Goal: Information Seeking & Learning: Check status

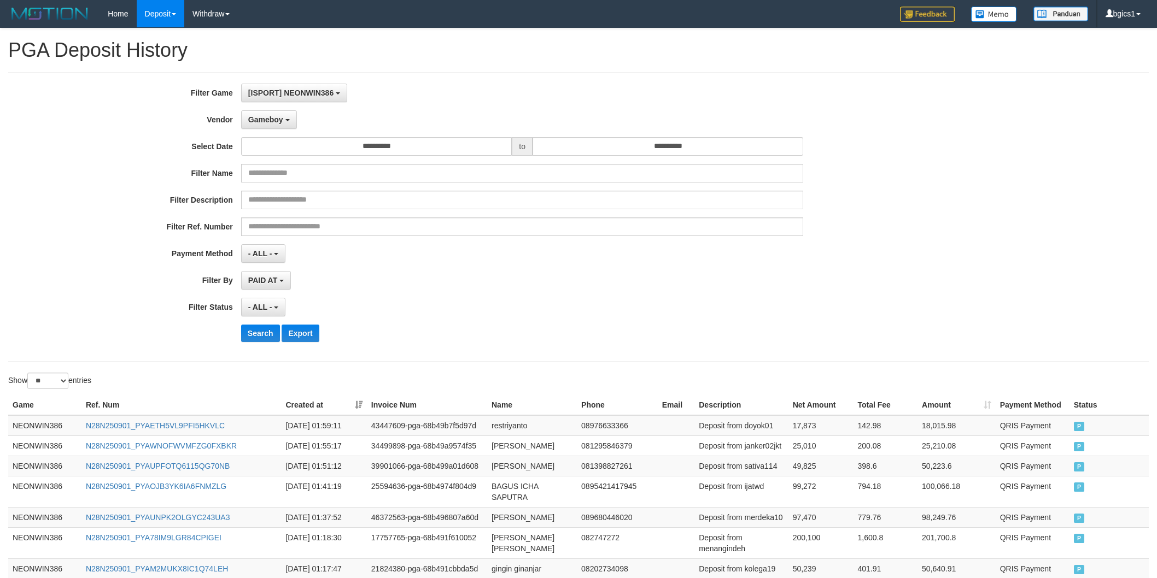
select select "**********"
select select "**"
click at [271, 122] on span "Gameboy" at bounding box center [265, 119] width 35 height 9
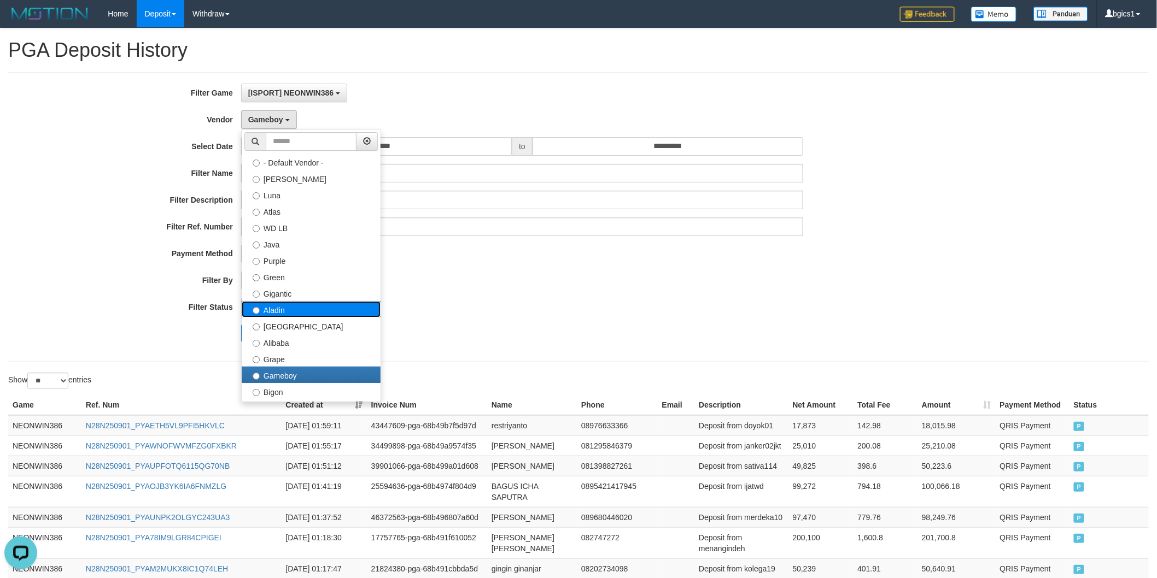
click at [302, 309] on label "Aladin" at bounding box center [311, 309] width 139 height 16
select select "**********"
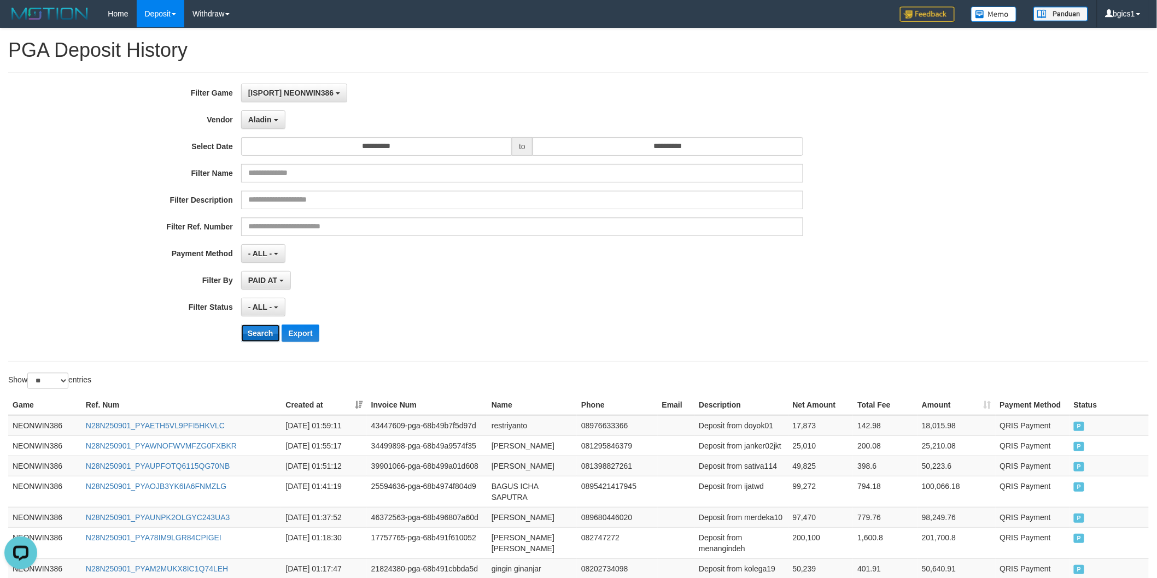
click at [251, 336] on button "Search" at bounding box center [260, 333] width 39 height 17
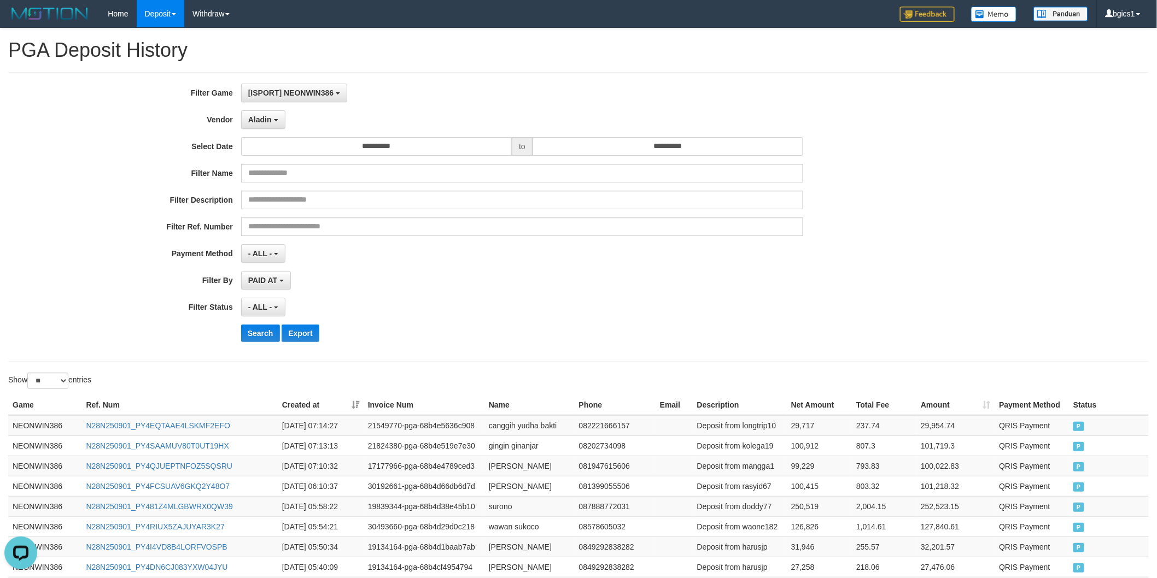
click at [790, 320] on div "**********" at bounding box center [482, 217] width 964 height 267
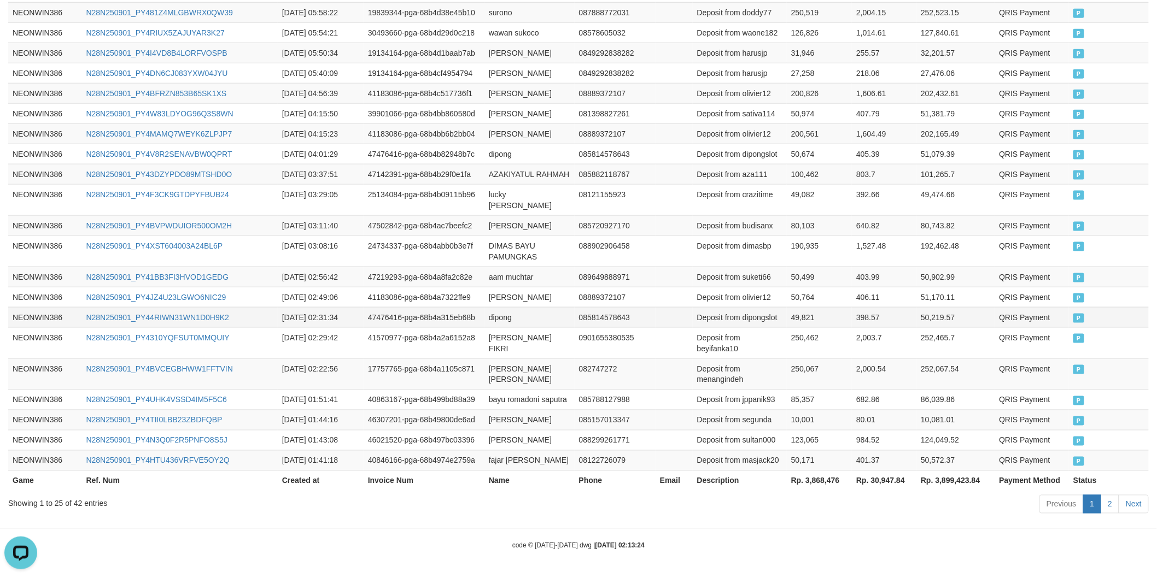
scroll to position [539, 0]
click at [495, 359] on td "[PERSON_NAME] [PERSON_NAME]" at bounding box center [529, 374] width 90 height 31
drag, startPoint x: 495, startPoint y: 348, endPoint x: 506, endPoint y: 348, distance: 11.5
click at [501, 359] on td "[PERSON_NAME] [PERSON_NAME]" at bounding box center [529, 374] width 90 height 31
click at [520, 359] on td "[PERSON_NAME] [PERSON_NAME]" at bounding box center [529, 374] width 90 height 31
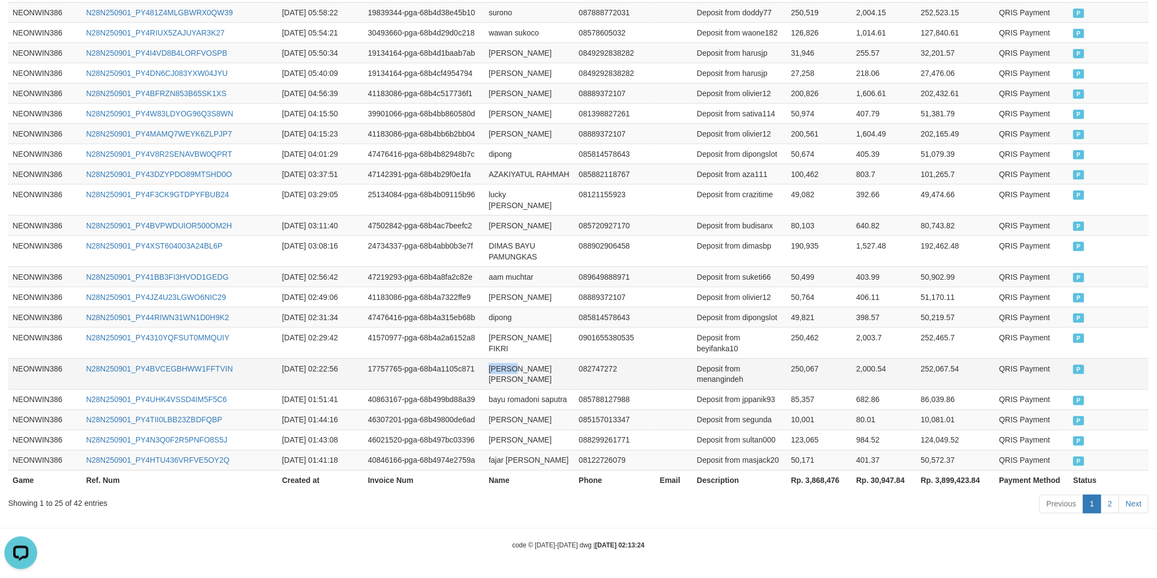
copy td "[PERSON_NAME]"
click at [533, 359] on td "[PERSON_NAME] [PERSON_NAME]" at bounding box center [529, 374] width 90 height 31
copy td "[PERSON_NAME] [PERSON_NAME]"
click at [722, 363] on td "Deposit from menangindeh" at bounding box center [740, 374] width 94 height 31
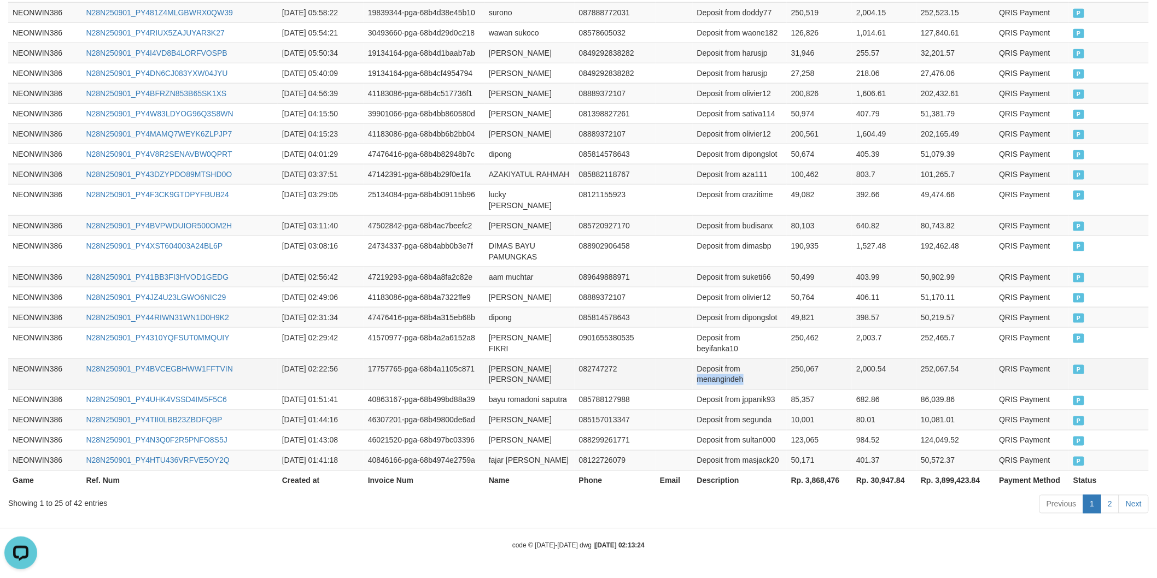
copy td "menangindeh"
click at [795, 359] on td "250,067" at bounding box center [819, 374] width 65 height 31
drag, startPoint x: 795, startPoint y: 346, endPoint x: 893, endPoint y: 345, distance: 97.9
click at [795, 359] on td "250,067" at bounding box center [819, 374] width 65 height 31
copy td "250,067"
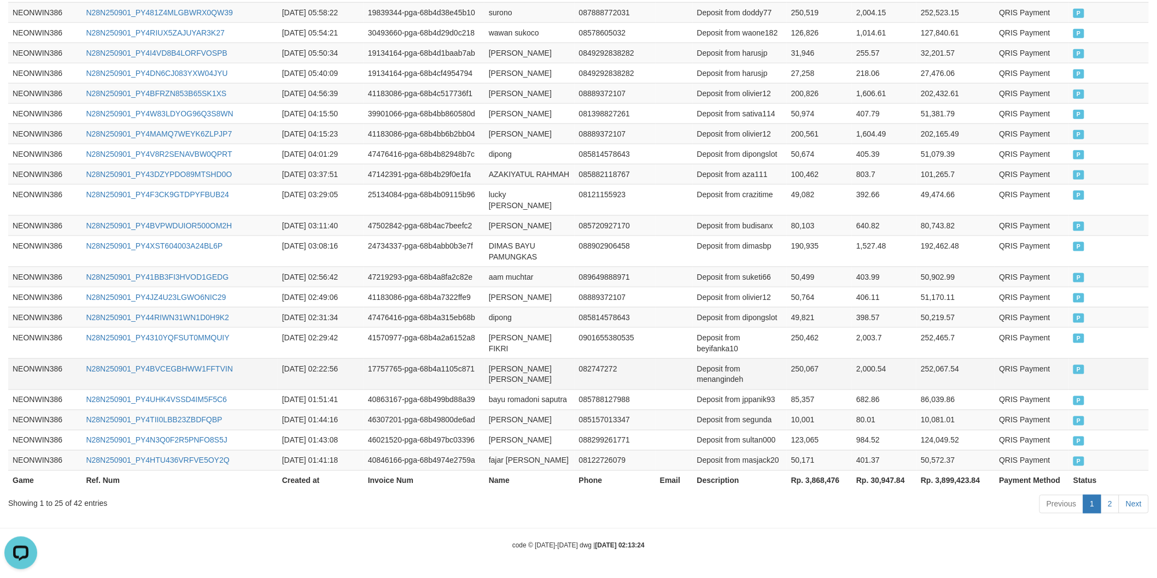
click at [326, 359] on td "[DATE] 02:22:56" at bounding box center [321, 374] width 86 height 31
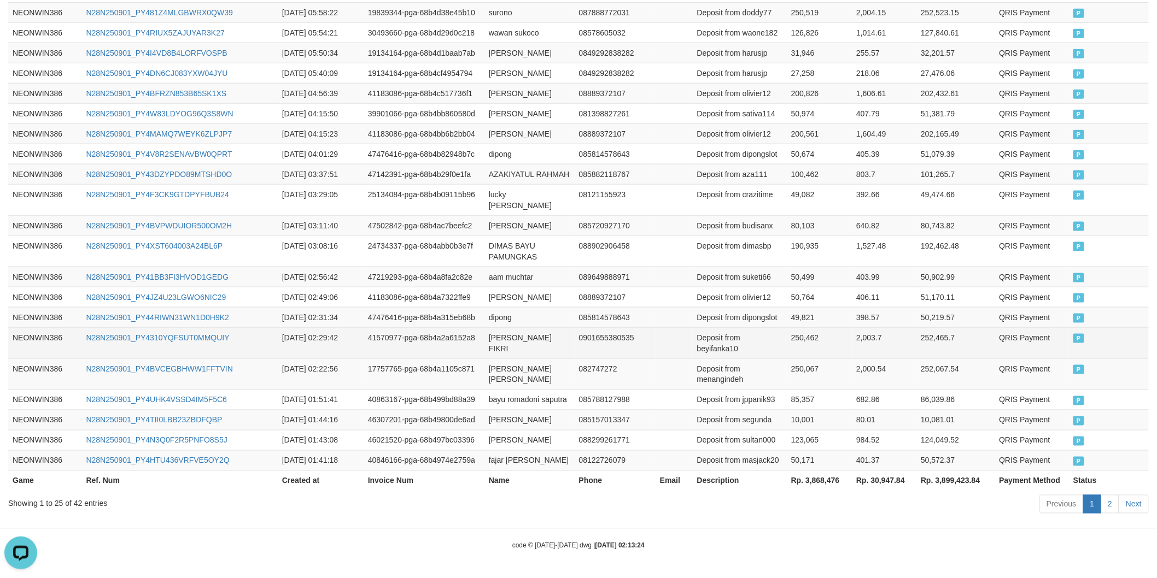
click at [498, 327] on td "[PERSON_NAME] FIKRI" at bounding box center [529, 342] width 90 height 31
drag, startPoint x: 498, startPoint y: 313, endPoint x: 507, endPoint y: 315, distance: 9.0
click at [503, 327] on td "[PERSON_NAME] FIKRI" at bounding box center [529, 342] width 90 height 31
click at [544, 330] on td "[PERSON_NAME] FIKRI" at bounding box center [529, 342] width 90 height 31
copy td "[PERSON_NAME] FIKRI"
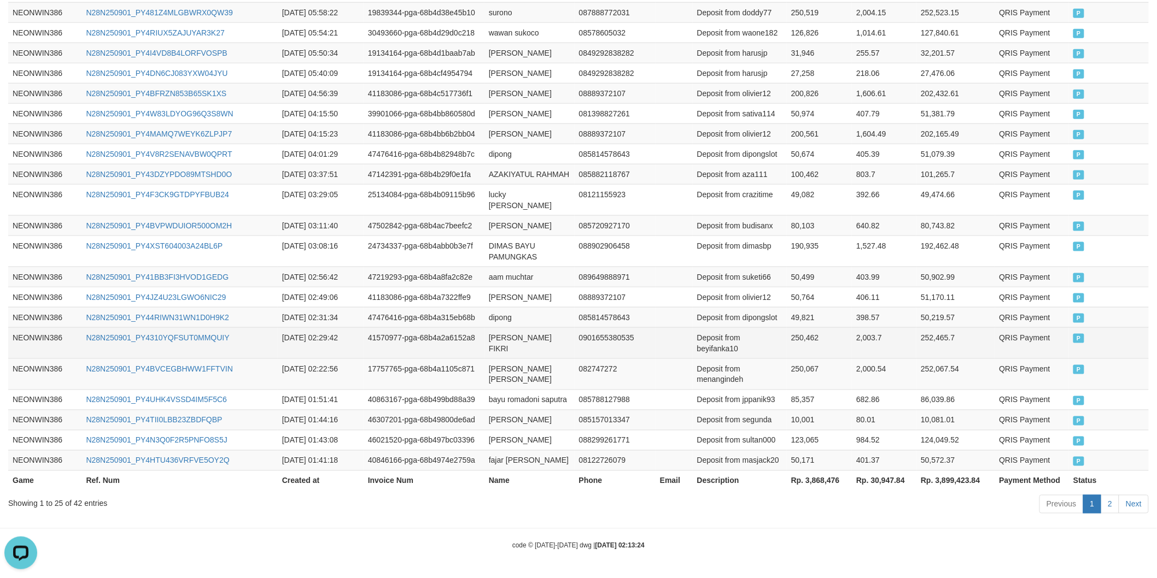
click at [716, 327] on td "Deposit from beyifanka10" at bounding box center [740, 342] width 94 height 31
copy td "beyifanka10"
click at [796, 327] on td "250,462" at bounding box center [819, 342] width 65 height 31
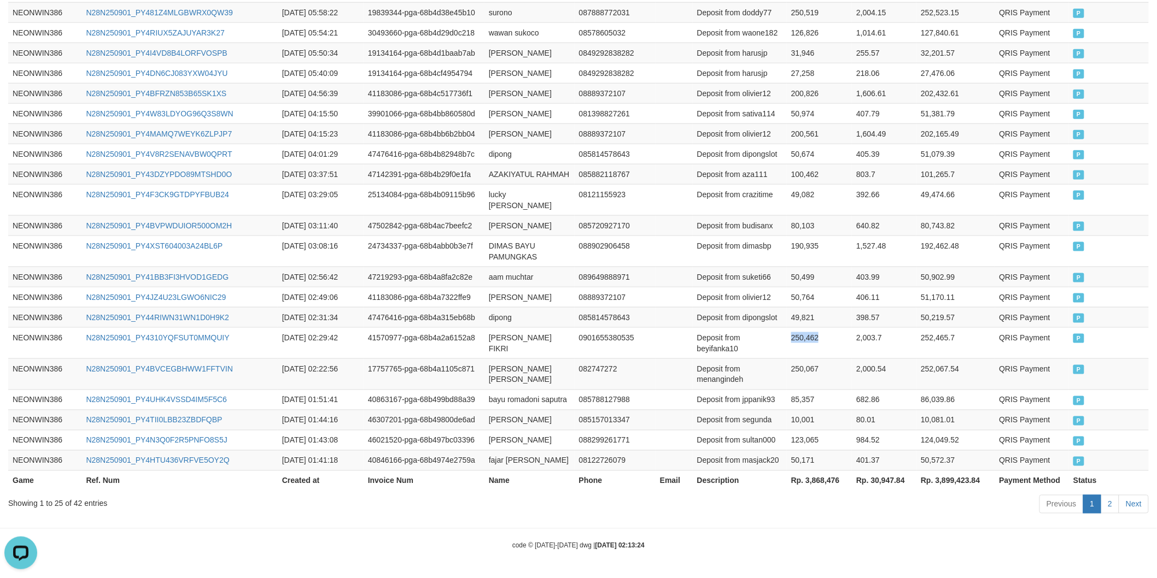
copy td "250,462"
click at [495, 307] on td "dipong" at bounding box center [529, 317] width 90 height 20
copy td "dipong"
click at [751, 307] on td "Deposit from dipongslot" at bounding box center [740, 317] width 94 height 20
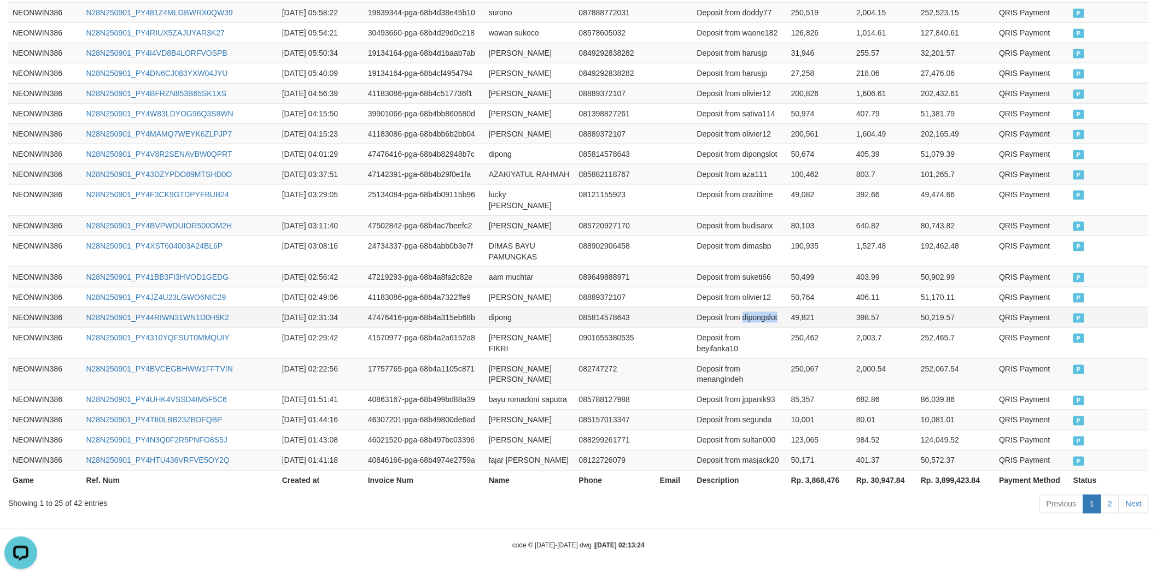
click at [751, 307] on td "Deposit from dipongslot" at bounding box center [740, 317] width 94 height 20
copy td "dipongslot"
click at [800, 307] on td "49,821" at bounding box center [819, 317] width 65 height 20
copy td "49,821"
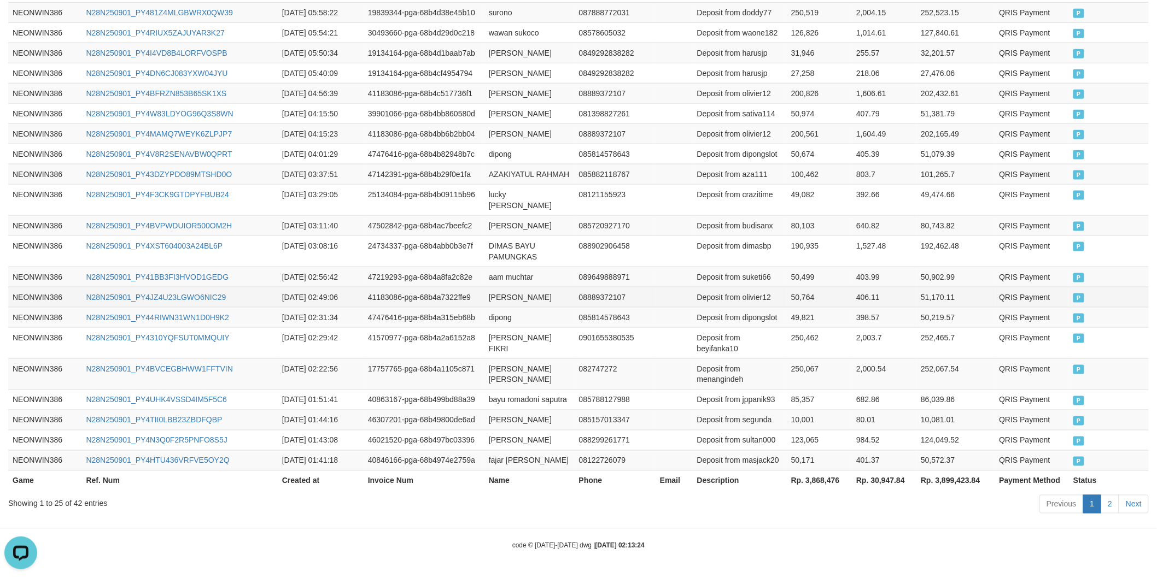
click at [505, 287] on td "[PERSON_NAME]" at bounding box center [529, 297] width 90 height 20
drag, startPoint x: 505, startPoint y: 276, endPoint x: 541, endPoint y: 280, distance: 36.8
click at [524, 287] on td "[PERSON_NAME]" at bounding box center [529, 297] width 90 height 20
click at [541, 287] on td "[PERSON_NAME]" at bounding box center [529, 297] width 90 height 20
click at [747, 287] on td "Deposit from olivier12" at bounding box center [740, 297] width 94 height 20
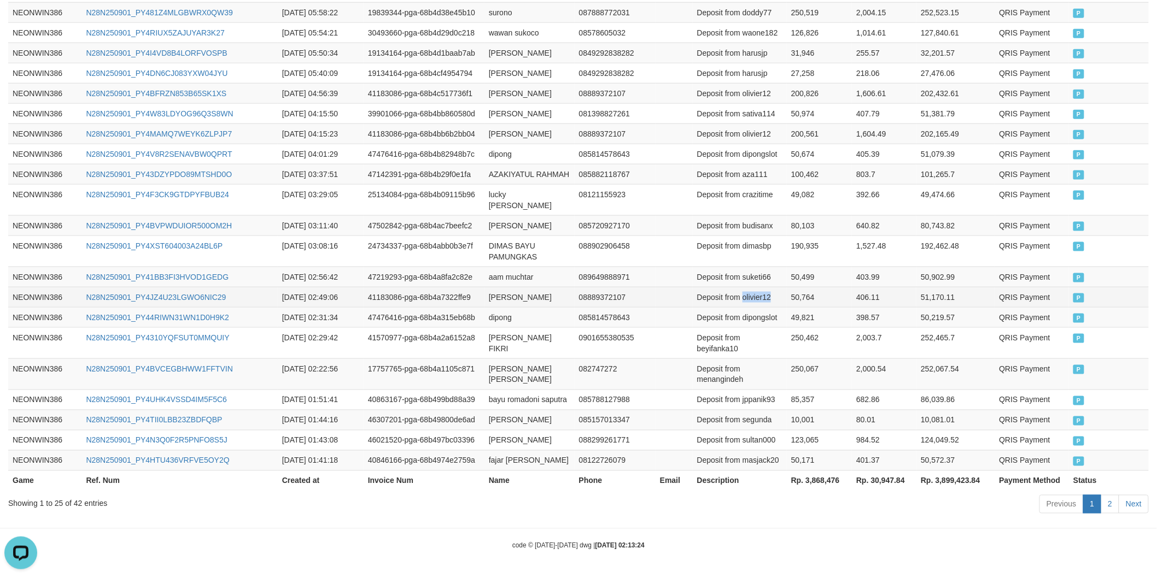
click at [747, 287] on td "Deposit from olivier12" at bounding box center [740, 297] width 94 height 20
click at [804, 287] on td "50,764" at bounding box center [819, 297] width 65 height 20
click at [501, 267] on td "aam muchtar" at bounding box center [529, 277] width 90 height 20
drag, startPoint x: 501, startPoint y: 254, endPoint x: 532, endPoint y: 254, distance: 31.7
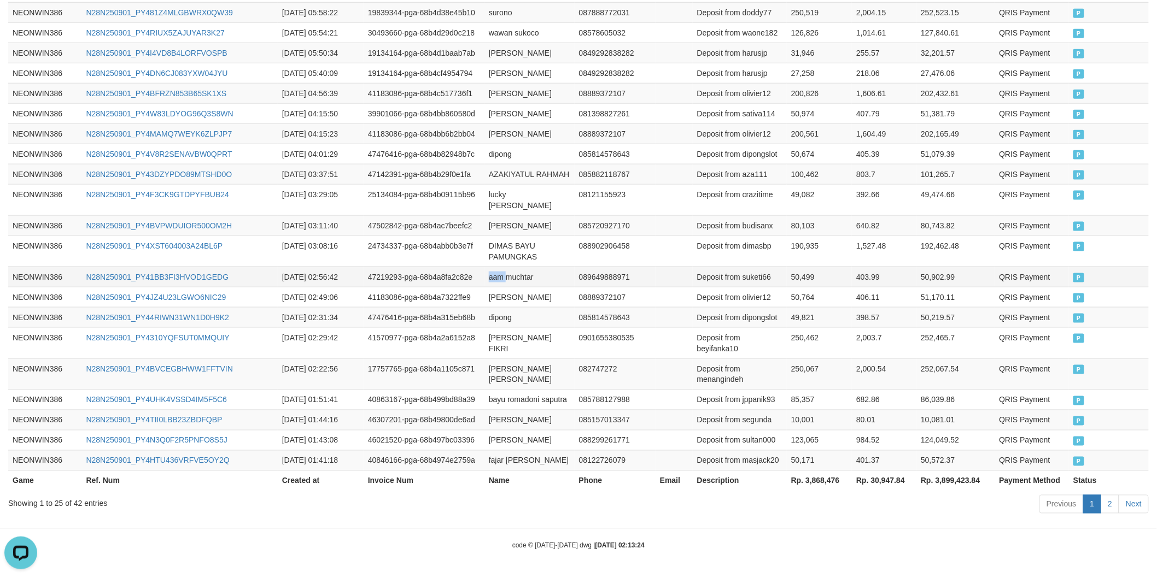
click at [501, 267] on td "aam muchtar" at bounding box center [529, 277] width 90 height 20
click at [532, 267] on td "aam muchtar" at bounding box center [529, 277] width 90 height 20
click at [741, 267] on td "Deposit from suketi66" at bounding box center [740, 277] width 94 height 20
click at [805, 267] on td "50,499" at bounding box center [819, 277] width 65 height 20
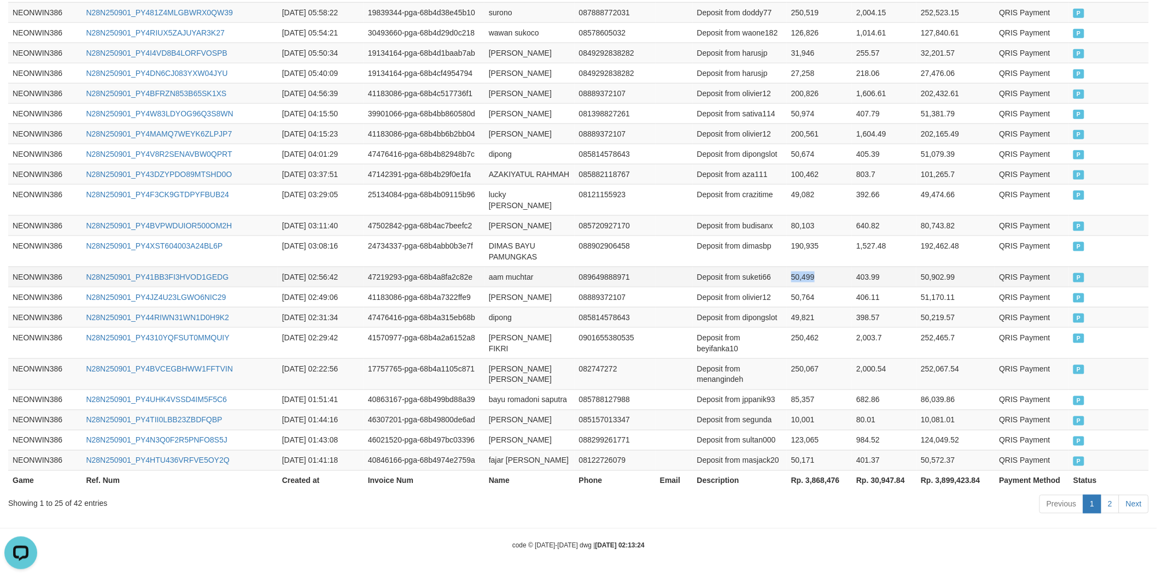
click at [805, 267] on td "50,499" at bounding box center [819, 277] width 65 height 20
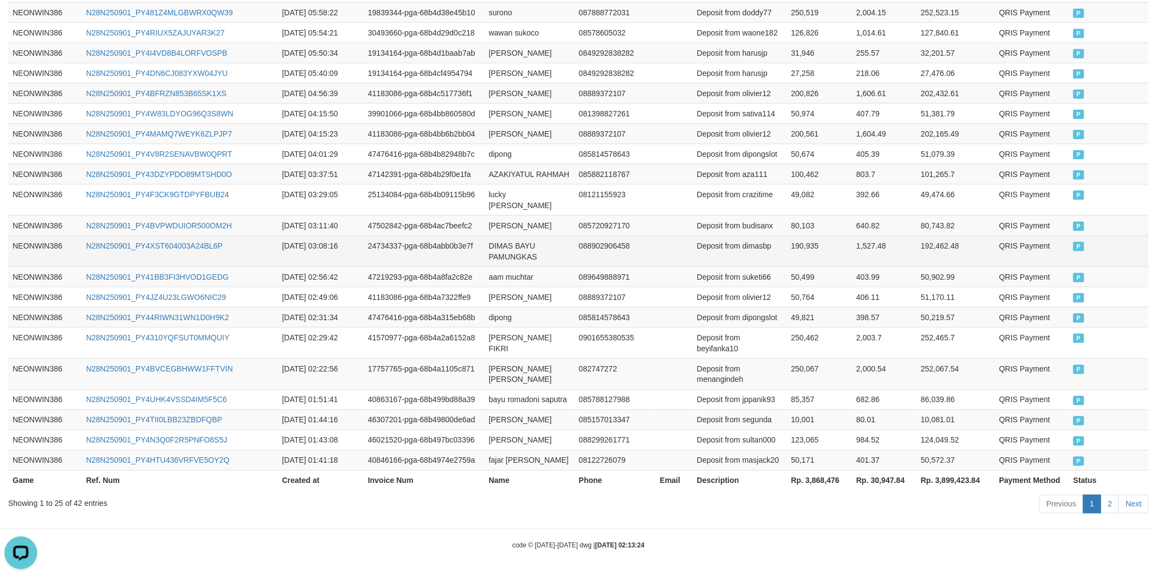
click at [503, 236] on td "DIMAS BAYU PAMUNGKAS" at bounding box center [529, 251] width 90 height 31
click at [504, 236] on td "DIMAS BAYU PAMUNGKAS" at bounding box center [529, 251] width 90 height 31
drag, startPoint x: 531, startPoint y: 231, endPoint x: 538, endPoint y: 232, distance: 7.2
click at [536, 236] on td "DIMAS BAYU PAMUNGKAS" at bounding box center [529, 251] width 90 height 31
click at [753, 236] on td "Deposit from dimasbp" at bounding box center [740, 251] width 94 height 31
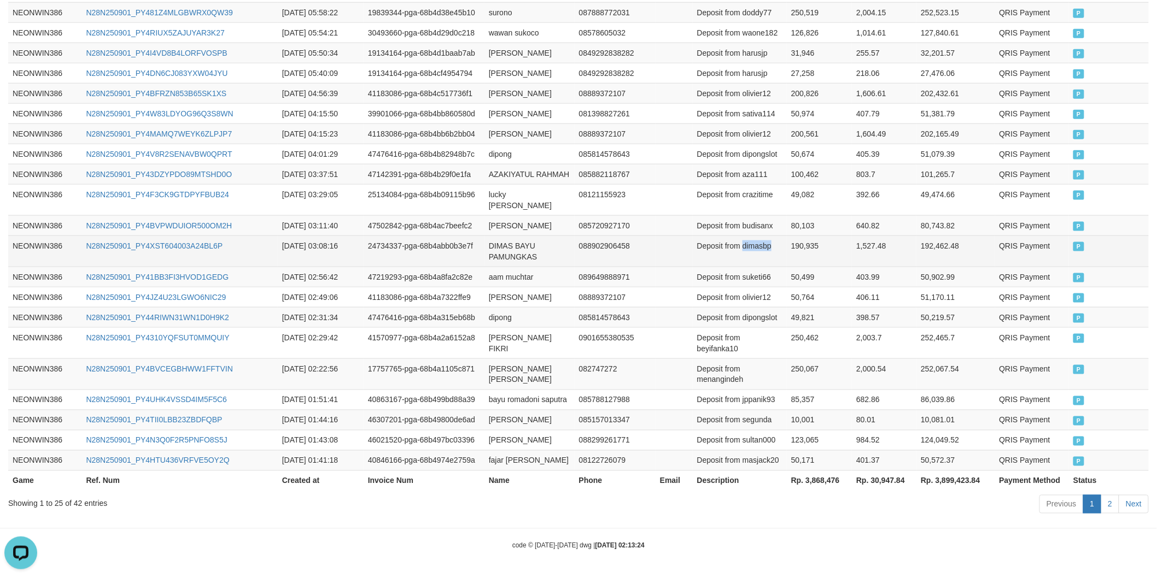
click at [753, 236] on td "Deposit from dimasbp" at bounding box center [740, 251] width 94 height 31
click at [810, 236] on td "190,935" at bounding box center [819, 251] width 65 height 31
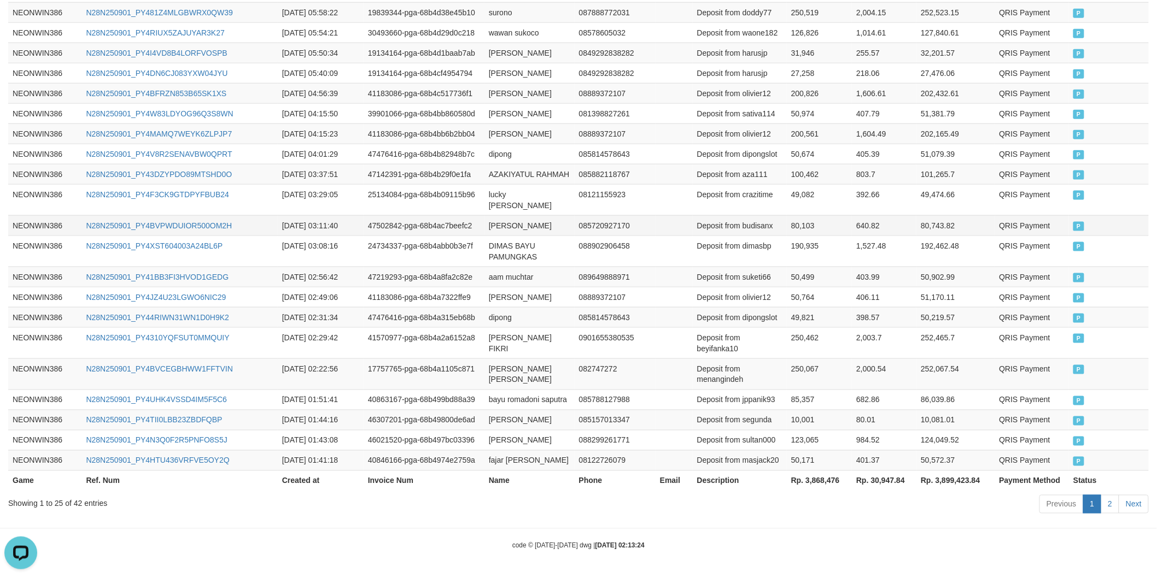
click at [500, 215] on td "[PERSON_NAME]" at bounding box center [529, 225] width 90 height 20
click at [501, 215] on td "[PERSON_NAME]" at bounding box center [529, 225] width 90 height 20
click at [518, 215] on td "[PERSON_NAME]" at bounding box center [529, 225] width 90 height 20
click at [746, 215] on td "Deposit from budisanx" at bounding box center [740, 225] width 94 height 20
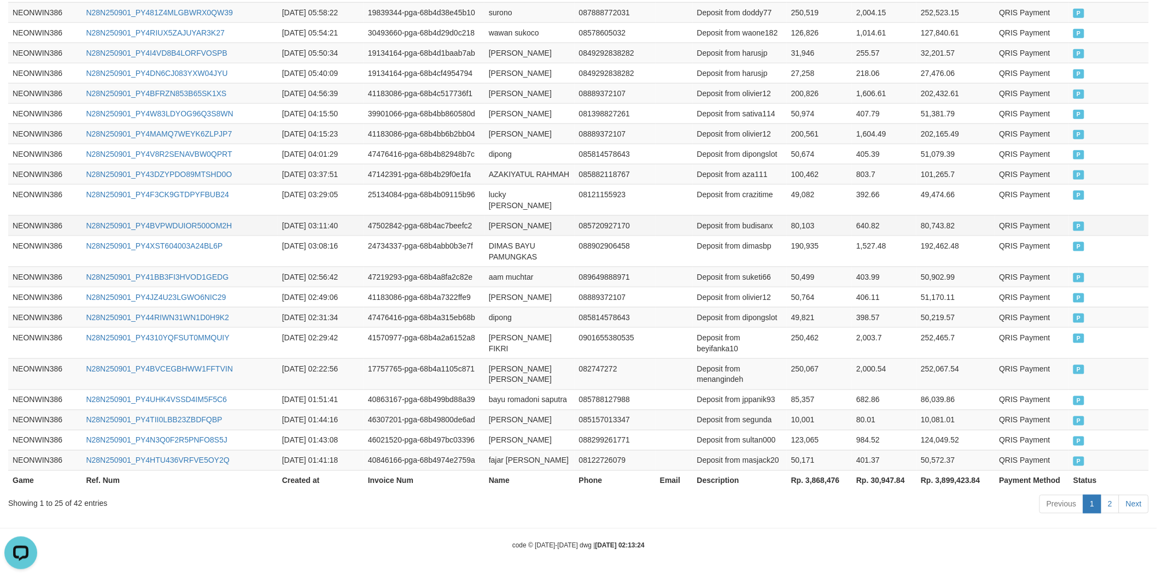
click at [795, 215] on td "80,103" at bounding box center [819, 225] width 65 height 20
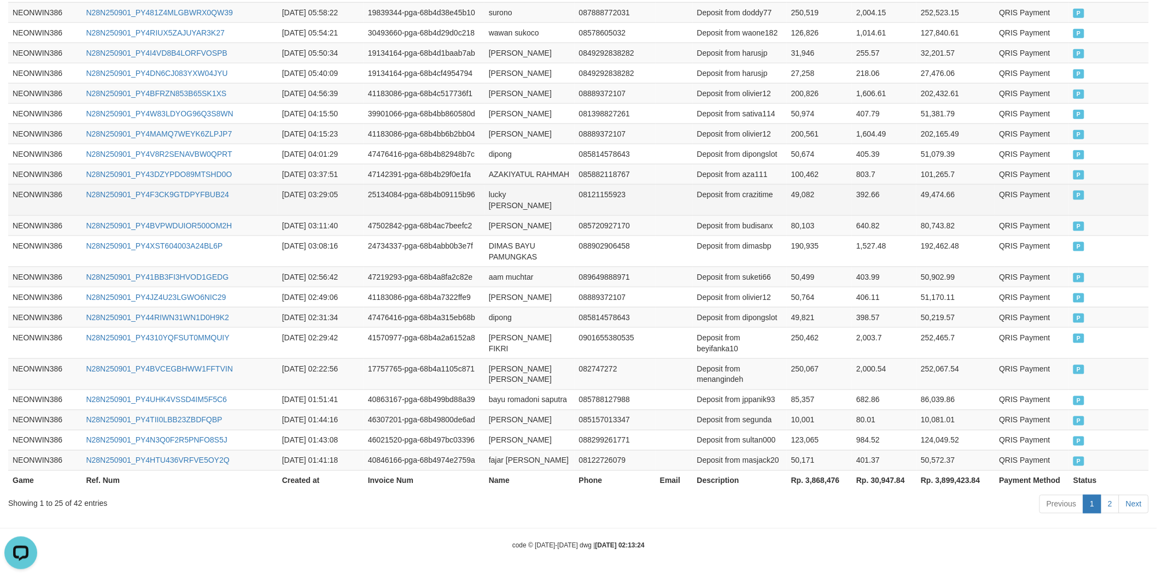
click at [496, 184] on td "lucky [PERSON_NAME]" at bounding box center [529, 199] width 90 height 31
drag, startPoint x: 496, startPoint y: 164, endPoint x: 536, endPoint y: 186, distance: 45.0
click at [497, 184] on td "lucky [PERSON_NAME]" at bounding box center [529, 199] width 90 height 31
click at [537, 187] on td "lucky [PERSON_NAME]" at bounding box center [529, 199] width 90 height 31
click at [756, 184] on td "Deposit from crazitime" at bounding box center [740, 199] width 94 height 31
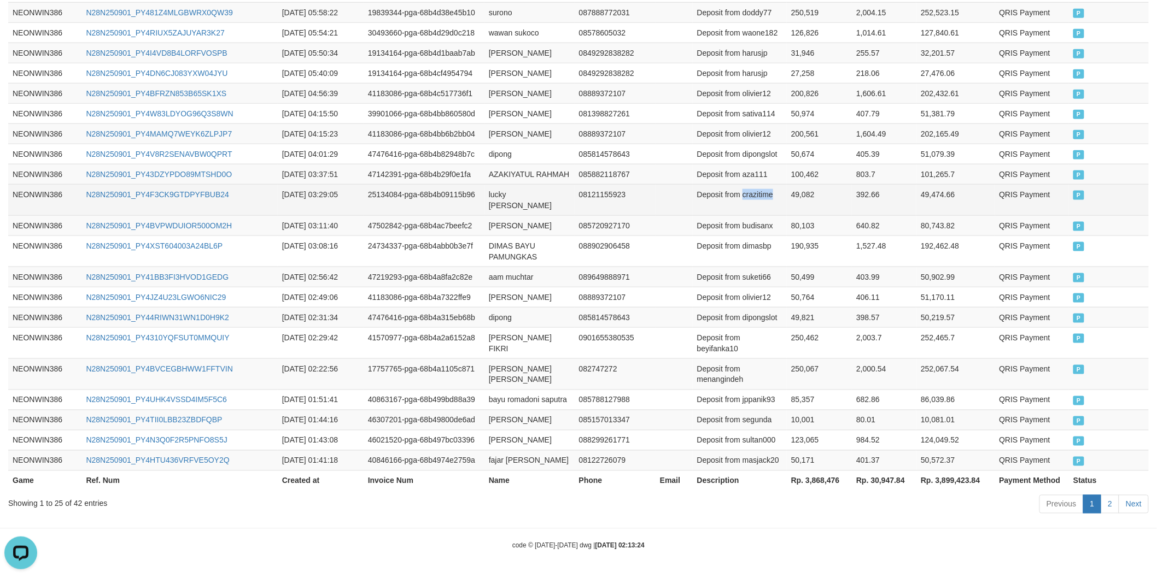
click at [756, 184] on td "Deposit from crazitime" at bounding box center [740, 199] width 94 height 31
click at [800, 184] on td "49,082" at bounding box center [819, 199] width 65 height 31
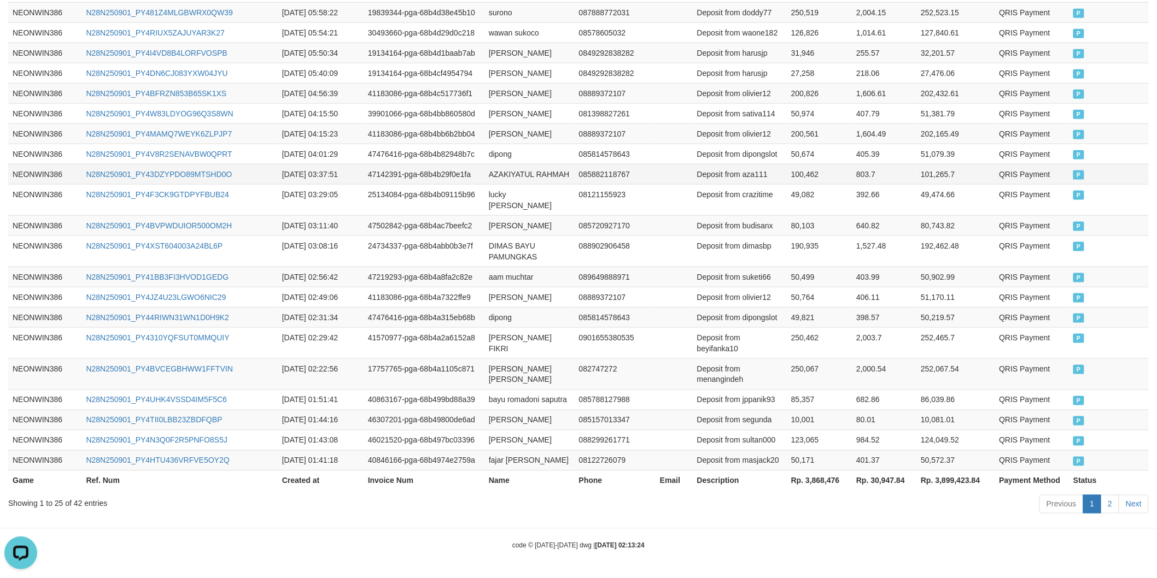
click at [499, 164] on td "AZAKIYATUL RAHMAH" at bounding box center [529, 174] width 90 height 20
click at [540, 164] on td "AZAKIYATUL RAHMAH" at bounding box center [529, 174] width 90 height 20
click at [752, 164] on td "Deposit from aza111" at bounding box center [740, 174] width 94 height 20
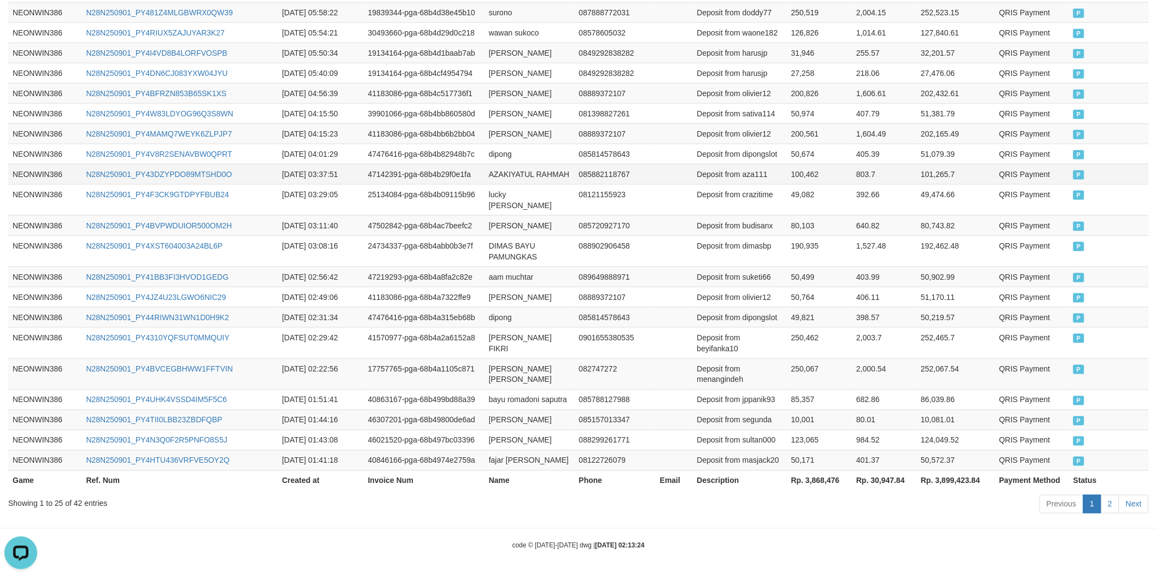
click at [799, 164] on td "100,462" at bounding box center [819, 174] width 65 height 20
click at [501, 144] on td "dipong" at bounding box center [529, 154] width 90 height 20
click at [762, 144] on td "Deposit from dipongslot" at bounding box center [740, 154] width 94 height 20
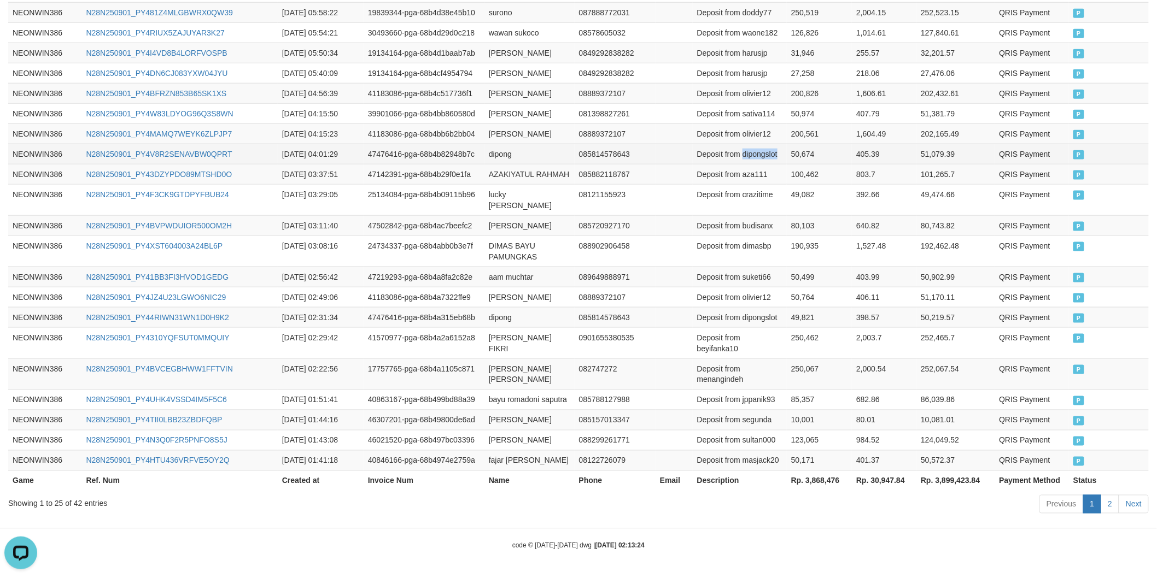
click at [762, 144] on td "Deposit from dipongslot" at bounding box center [740, 154] width 94 height 20
click at [791, 144] on td "50,674" at bounding box center [819, 154] width 65 height 20
click at [500, 124] on td "[PERSON_NAME]" at bounding box center [529, 134] width 90 height 20
drag, startPoint x: 500, startPoint y: 106, endPoint x: 517, endPoint y: 106, distance: 16.4
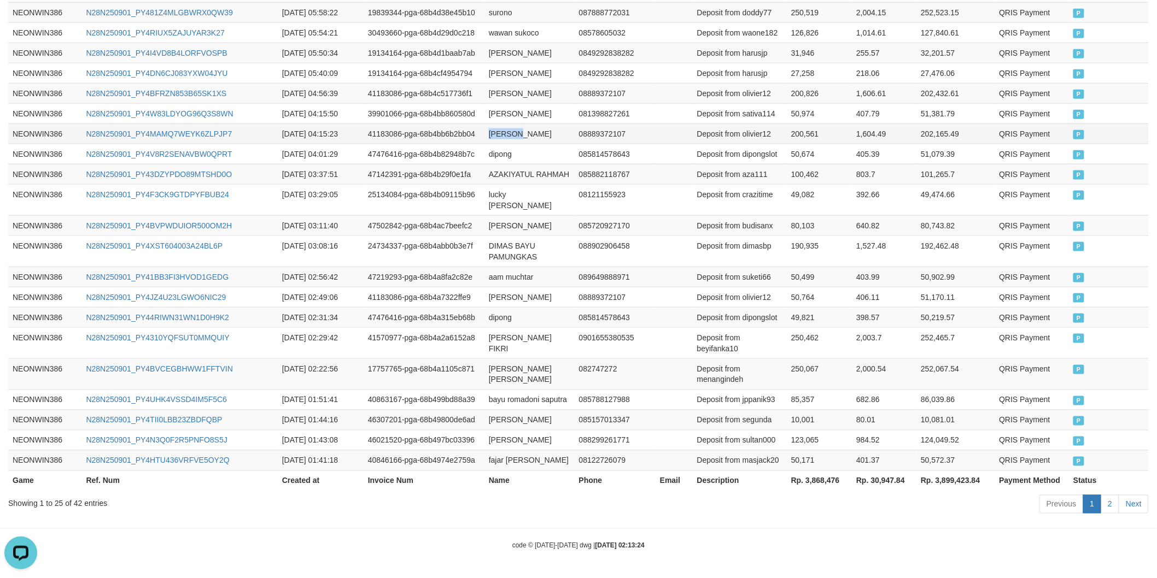
click at [509, 124] on td "[PERSON_NAME]" at bounding box center [529, 134] width 90 height 20
click at [538, 124] on td "[PERSON_NAME]" at bounding box center [529, 134] width 90 height 20
click at [749, 124] on td "Deposit from olivier12" at bounding box center [740, 134] width 94 height 20
click at [797, 124] on td "200,561" at bounding box center [819, 134] width 65 height 20
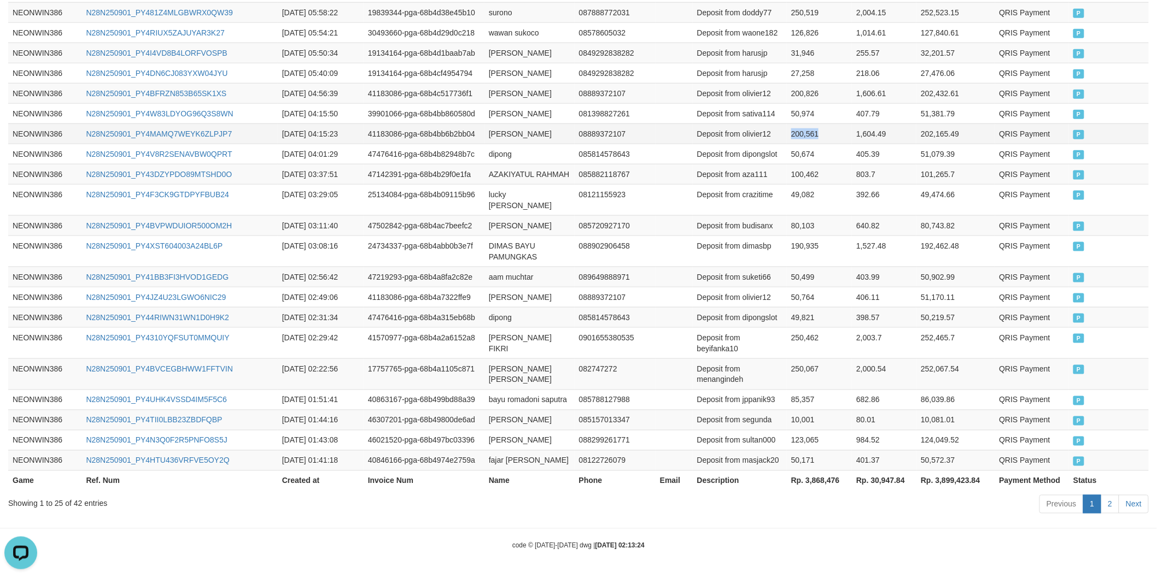
click at [797, 124] on td "200,561" at bounding box center [819, 134] width 65 height 20
click at [501, 103] on td "[PERSON_NAME]" at bounding box center [529, 113] width 90 height 20
drag, startPoint x: 501, startPoint y: 63, endPoint x: 560, endPoint y: 90, distance: 64.8
click at [503, 103] on td "[PERSON_NAME]" at bounding box center [529, 113] width 90 height 20
click at [560, 124] on td "[PERSON_NAME]" at bounding box center [529, 134] width 90 height 20
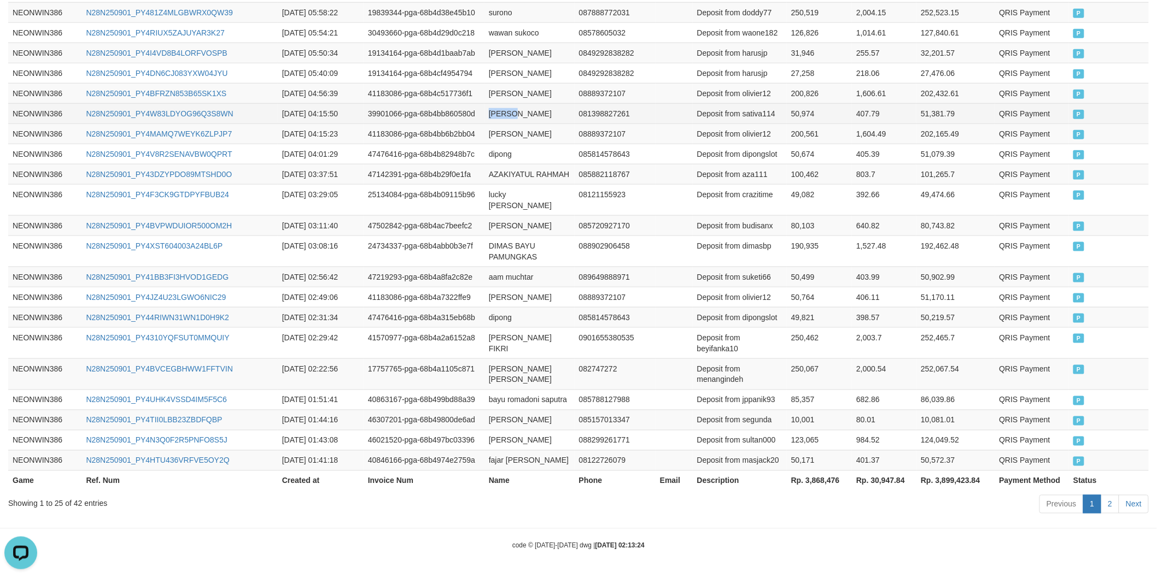
click at [561, 103] on td "[PERSON_NAME]" at bounding box center [529, 113] width 90 height 20
click at [761, 103] on td "Deposit from sativa114" at bounding box center [740, 113] width 94 height 20
click at [797, 103] on td "50,974" at bounding box center [819, 113] width 65 height 20
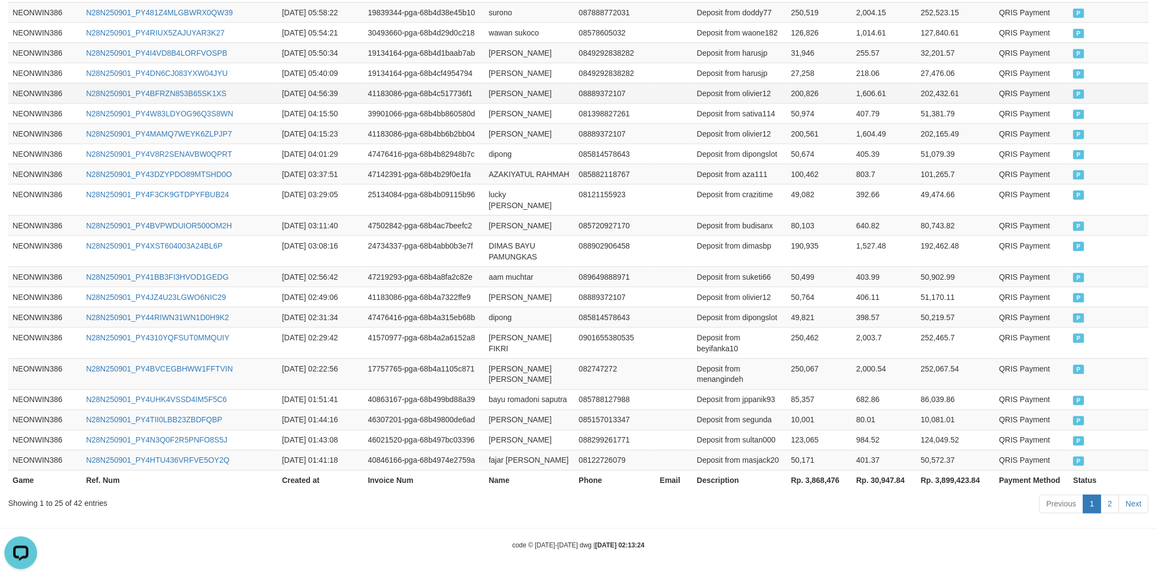
click at [510, 83] on td "[PERSON_NAME]" at bounding box center [529, 93] width 90 height 20
drag, startPoint x: 510, startPoint y: 51, endPoint x: 520, endPoint y: 50, distance: 10.4
click at [515, 83] on td "[PERSON_NAME]" at bounding box center [529, 93] width 90 height 20
click at [552, 83] on td "[PERSON_NAME]" at bounding box center [529, 93] width 90 height 20
click at [763, 83] on td "Deposit from olivier12" at bounding box center [740, 93] width 94 height 20
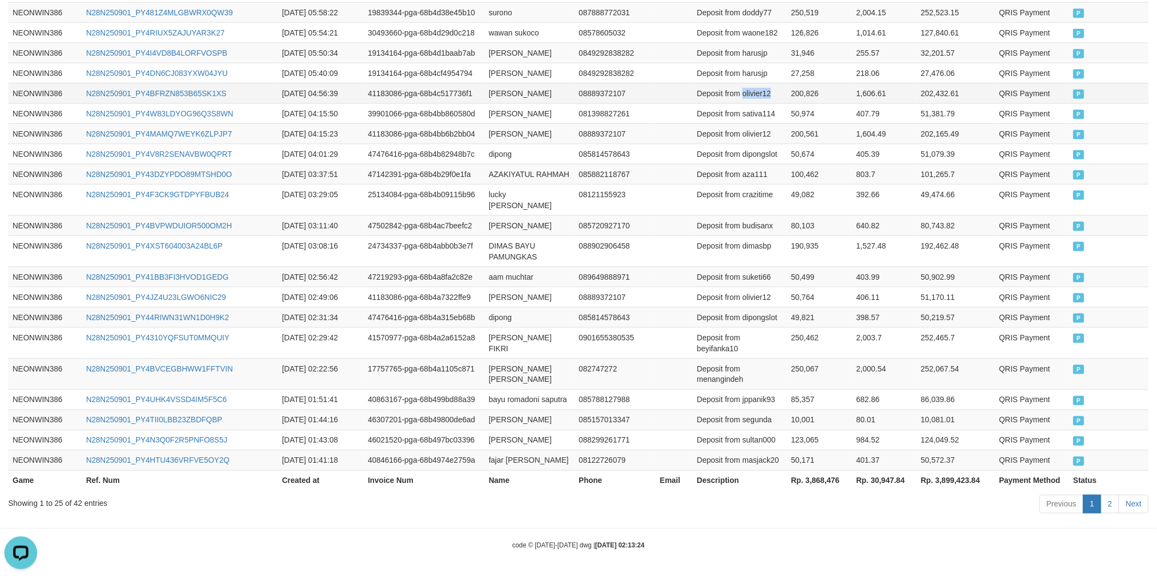
click at [763, 83] on td "Deposit from olivier12" at bounding box center [740, 93] width 94 height 20
click at [806, 83] on td "200,826" at bounding box center [819, 93] width 65 height 20
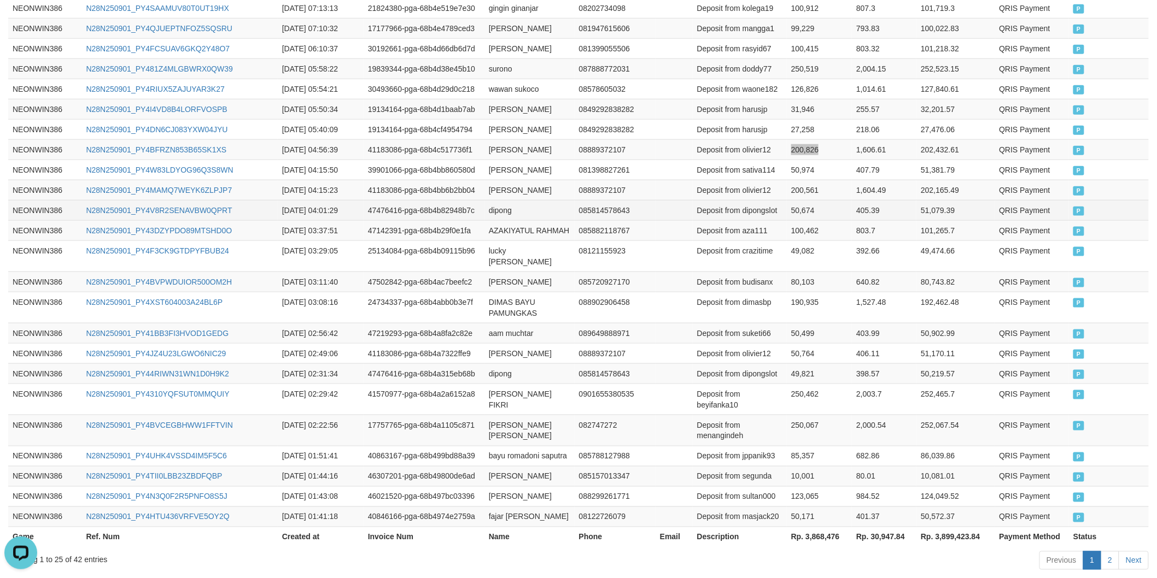
scroll to position [236, 0]
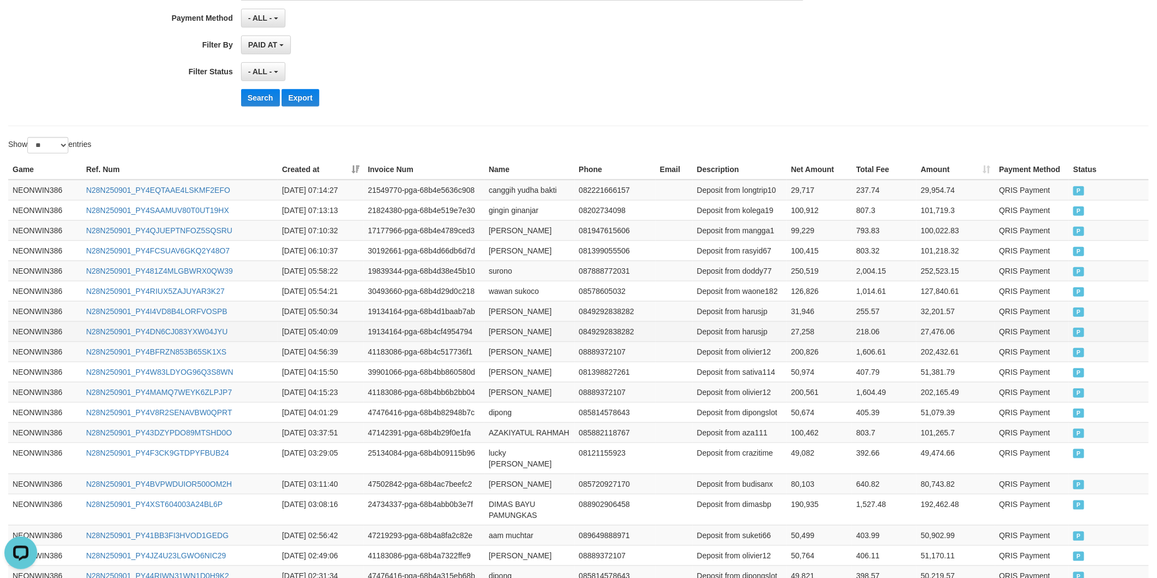
click at [506, 336] on td "[PERSON_NAME]" at bounding box center [529, 331] width 90 height 20
drag, startPoint x: 506, startPoint y: 336, endPoint x: 538, endPoint y: 336, distance: 31.7
click at [514, 336] on td "[PERSON_NAME]" at bounding box center [529, 331] width 90 height 20
click at [551, 336] on td "[PERSON_NAME]" at bounding box center [529, 331] width 90 height 20
click at [760, 332] on td "Deposit from harusjp" at bounding box center [740, 331] width 94 height 20
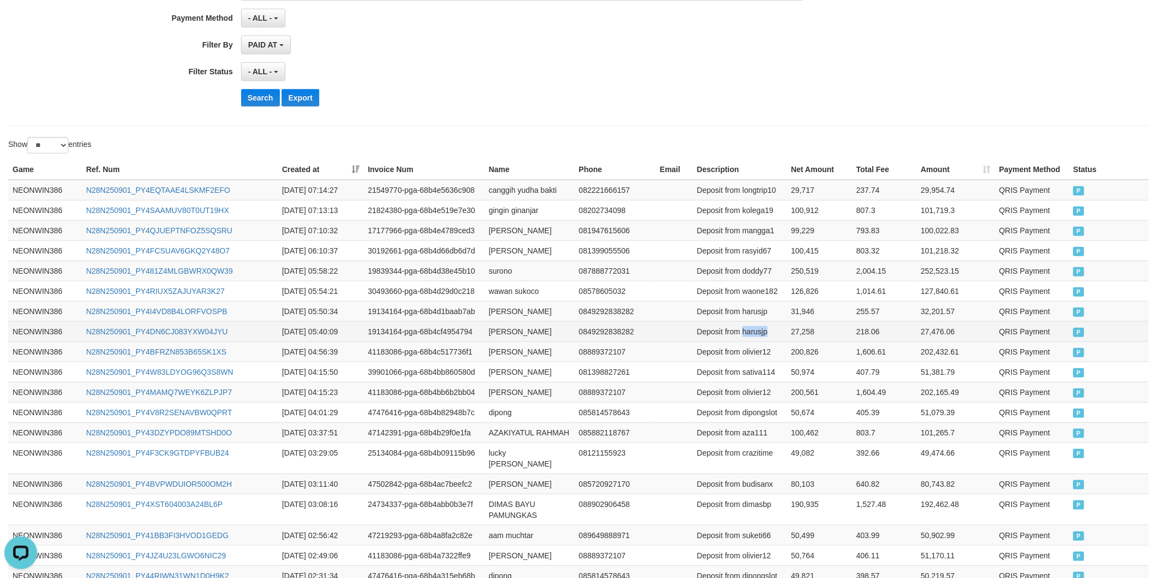
click at [760, 332] on td "Deposit from harusjp" at bounding box center [740, 331] width 94 height 20
click at [802, 328] on td "27,258" at bounding box center [819, 331] width 65 height 20
drag, startPoint x: 802, startPoint y: 328, endPoint x: 821, endPoint y: 329, distance: 18.6
click at [803, 328] on td "27,258" at bounding box center [819, 331] width 65 height 20
click at [800, 310] on td "31,946" at bounding box center [819, 311] width 65 height 20
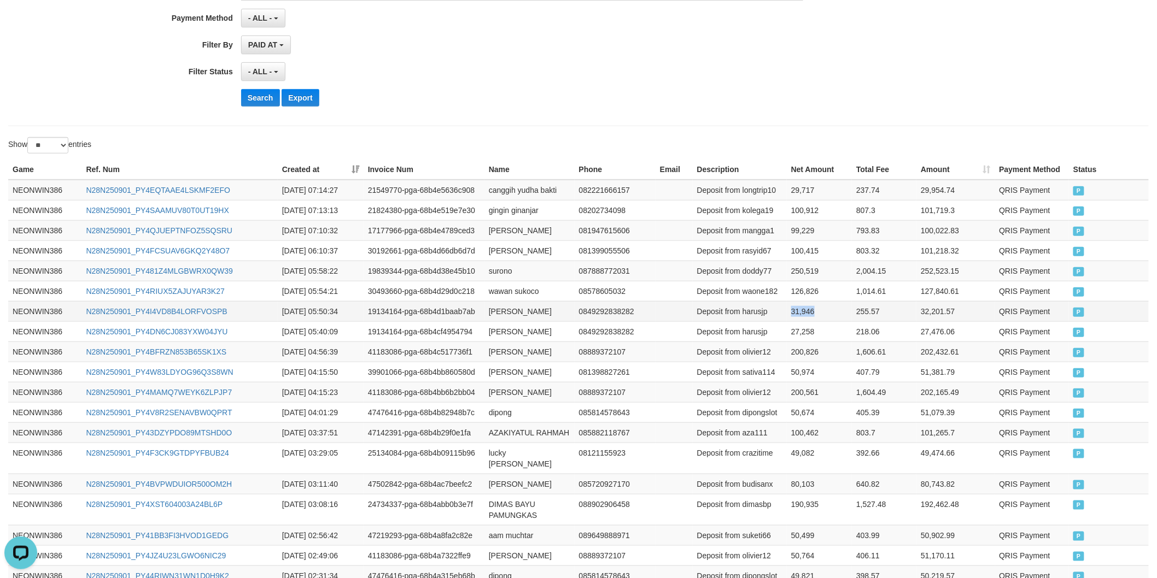
click at [800, 310] on td "31,946" at bounding box center [819, 311] width 65 height 20
click at [493, 292] on td "wawan sukoco" at bounding box center [529, 291] width 90 height 20
drag, startPoint x: 493, startPoint y: 292, endPoint x: 543, endPoint y: 291, distance: 50.3
click at [506, 291] on td "wawan sukoco" at bounding box center [529, 291] width 90 height 20
click at [543, 291] on td "wawan sukoco" at bounding box center [529, 291] width 90 height 20
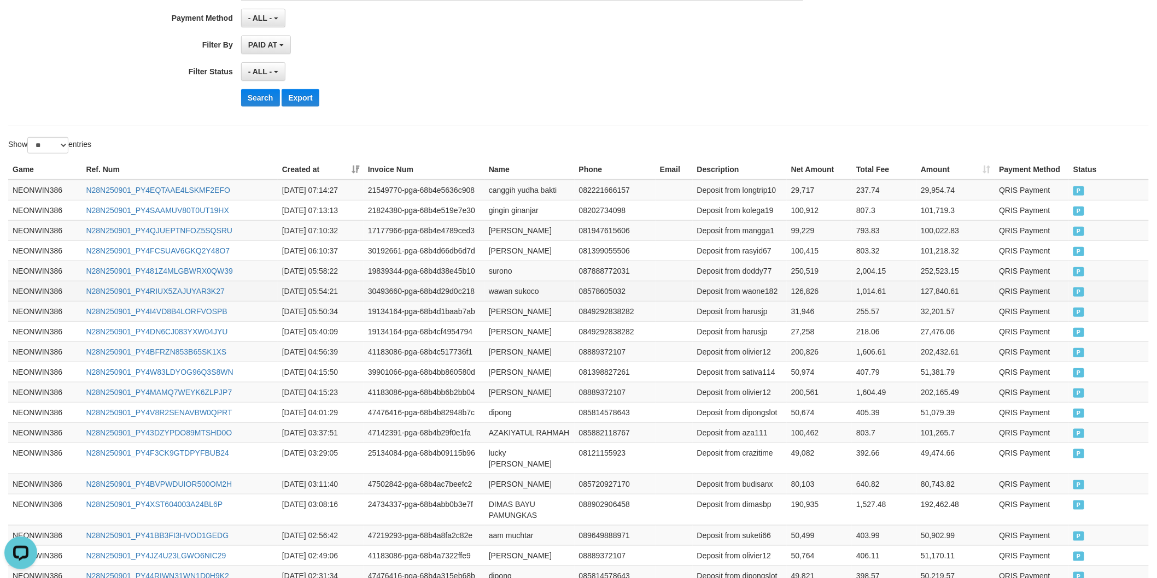
click at [753, 292] on td "Deposit from waone182" at bounding box center [740, 291] width 94 height 20
click at [807, 296] on td "126,826" at bounding box center [819, 291] width 65 height 20
click at [508, 275] on td "surono" at bounding box center [529, 271] width 90 height 20
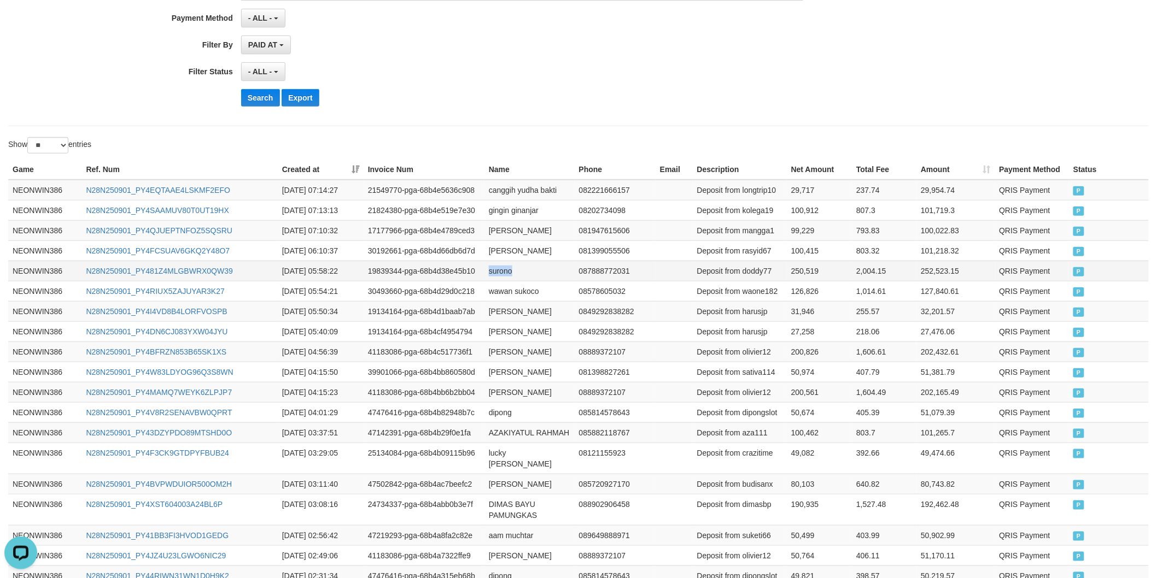
click at [508, 275] on td "surono" at bounding box center [529, 271] width 90 height 20
click at [747, 271] on td "Deposit from doddy77" at bounding box center [740, 271] width 94 height 20
click at [798, 267] on td "250,519" at bounding box center [819, 271] width 65 height 20
click at [799, 267] on td "250,519" at bounding box center [819, 271] width 65 height 20
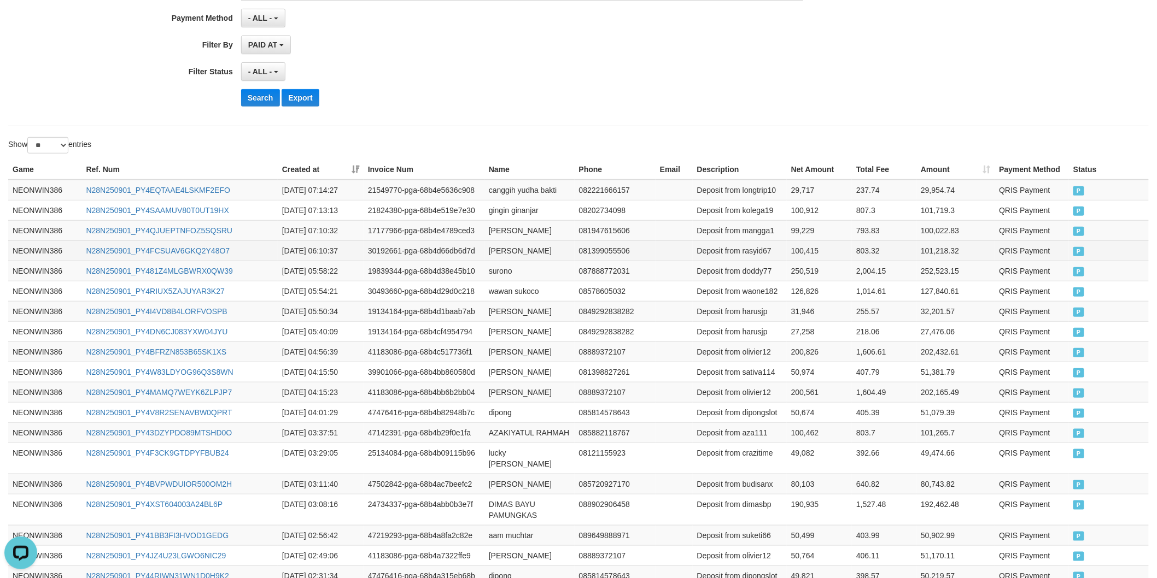
click at [495, 247] on td "[PERSON_NAME]" at bounding box center [529, 251] width 90 height 20
drag, startPoint x: 495, startPoint y: 247, endPoint x: 504, endPoint y: 249, distance: 9.5
click at [496, 248] on td "[PERSON_NAME]" at bounding box center [529, 251] width 90 height 20
click at [525, 251] on td "[PERSON_NAME]" at bounding box center [529, 251] width 90 height 20
click at [758, 251] on td "Deposit from rasyid67" at bounding box center [740, 251] width 94 height 20
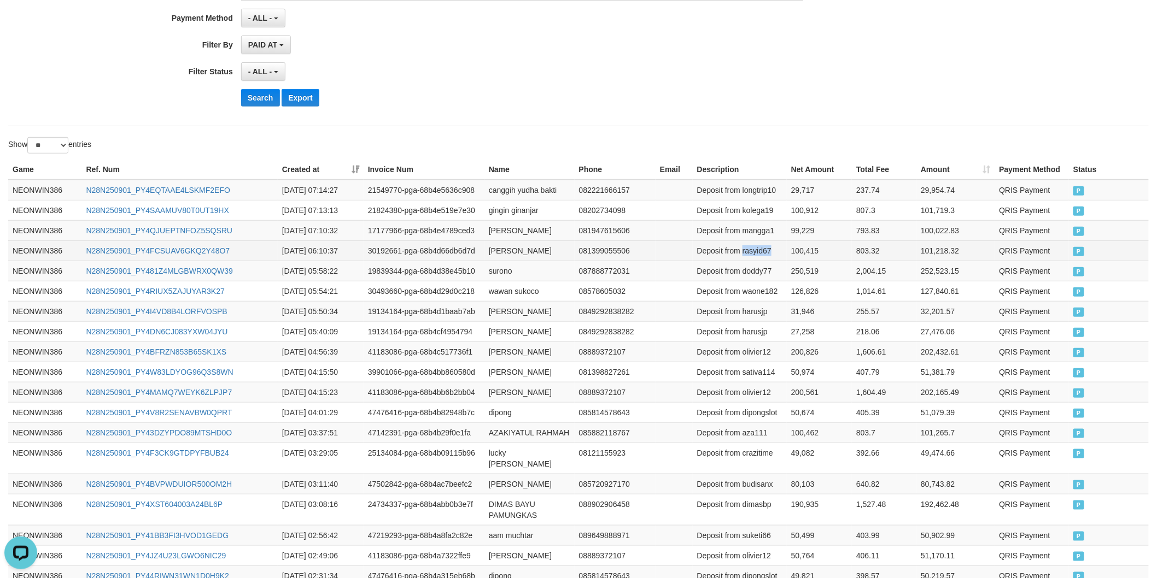
click at [758, 251] on td "Deposit from rasyid67" at bounding box center [740, 251] width 94 height 20
click at [789, 242] on td "100,415" at bounding box center [819, 251] width 65 height 20
click at [495, 236] on td "[PERSON_NAME]" at bounding box center [529, 230] width 90 height 20
drag, startPoint x: 495, startPoint y: 236, endPoint x: 547, endPoint y: 237, distance: 52.5
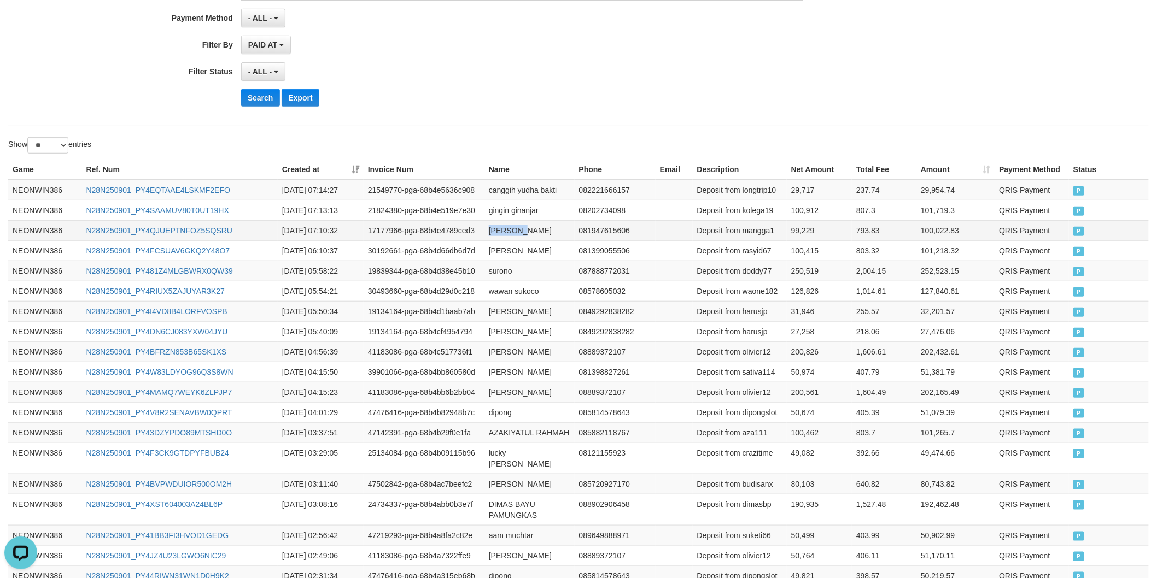
click at [521, 237] on td "[PERSON_NAME]" at bounding box center [529, 230] width 90 height 20
click at [547, 237] on td "[PERSON_NAME]" at bounding box center [529, 230] width 90 height 20
click at [759, 244] on td "Deposit from rasyid67" at bounding box center [740, 251] width 94 height 20
click at [758, 232] on td "Deposit from mangga1" at bounding box center [740, 230] width 94 height 20
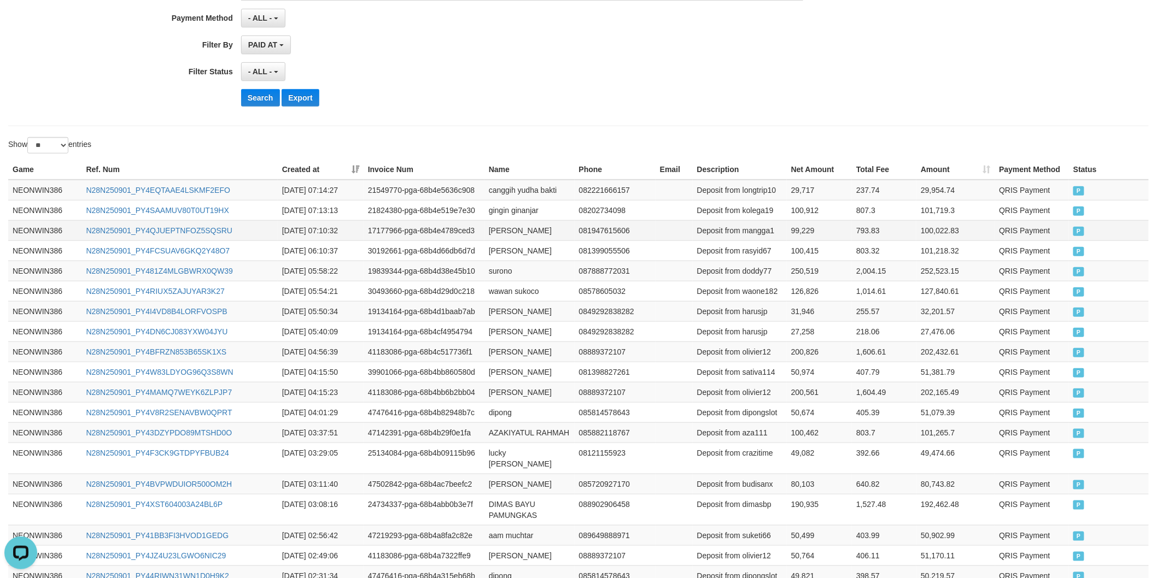
click at [812, 231] on td "99,229" at bounding box center [819, 230] width 65 height 20
click at [799, 228] on td "99,229" at bounding box center [819, 230] width 65 height 20
click at [504, 211] on td "gingin ginanjar" at bounding box center [529, 210] width 90 height 20
drag, startPoint x: 504, startPoint y: 211, endPoint x: 533, endPoint y: 204, distance: 30.2
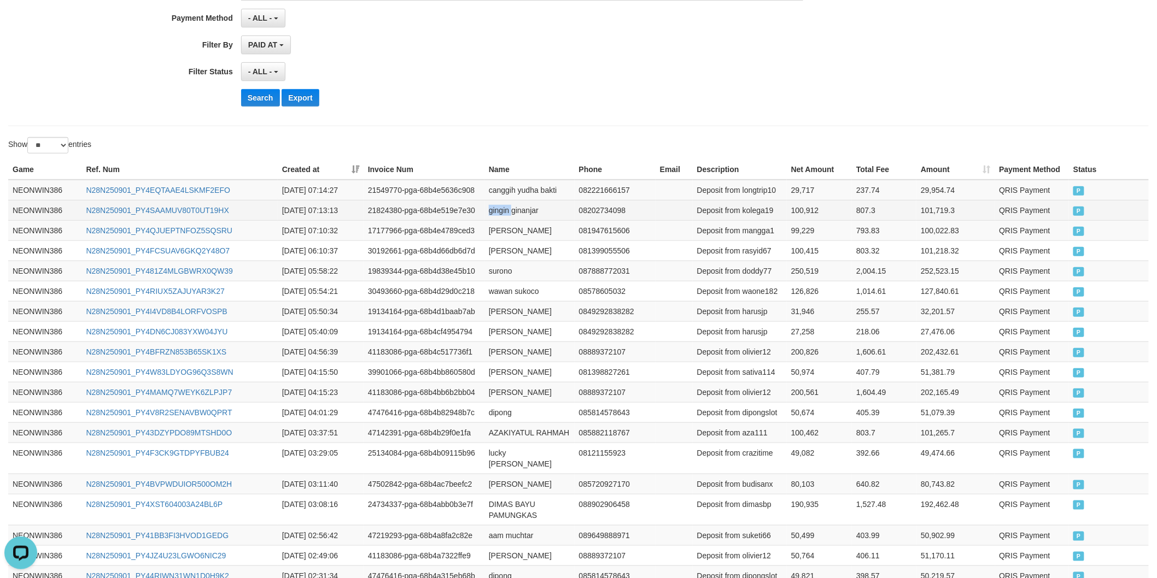
click at [507, 210] on td "gingin ginanjar" at bounding box center [529, 210] width 90 height 20
click at [533, 204] on td "gingin ginanjar" at bounding box center [529, 210] width 90 height 20
click at [754, 207] on td "Deposit from kolega19" at bounding box center [740, 210] width 94 height 20
click at [805, 208] on td "100,912" at bounding box center [819, 210] width 65 height 20
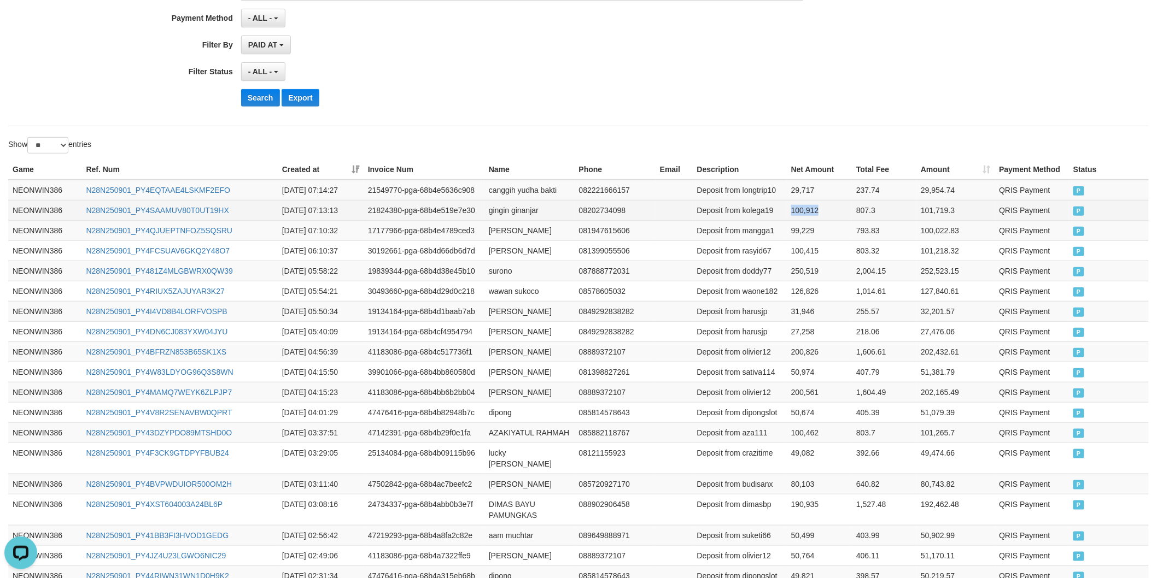
click at [805, 208] on td "100,912" at bounding box center [819, 210] width 65 height 20
click at [491, 189] on td "canggih yudha bakti" at bounding box center [529, 190] width 90 height 21
drag, startPoint x: 491, startPoint y: 189, endPoint x: 540, endPoint y: 190, distance: 49.2
click at [501, 190] on td "canggih yudha bakti" at bounding box center [529, 190] width 90 height 21
drag, startPoint x: 540, startPoint y: 190, endPoint x: 571, endPoint y: 194, distance: 31.5
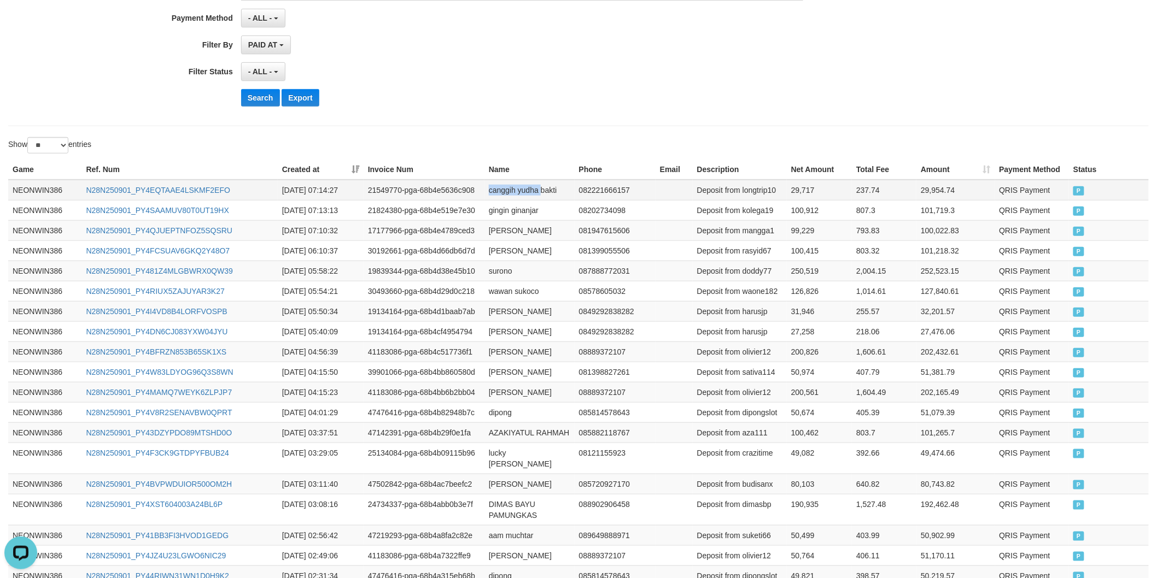
click at [550, 192] on td "canggih yudha bakti" at bounding box center [529, 190] width 90 height 21
click at [575, 194] on td "082221666157" at bounding box center [615, 190] width 81 height 21
click at [575, 193] on td "082221666157" at bounding box center [615, 190] width 81 height 21
click at [560, 192] on td "canggih yudha bakti" at bounding box center [529, 190] width 90 height 21
click at [775, 197] on td "Deposit from longtrip10" at bounding box center [740, 190] width 94 height 21
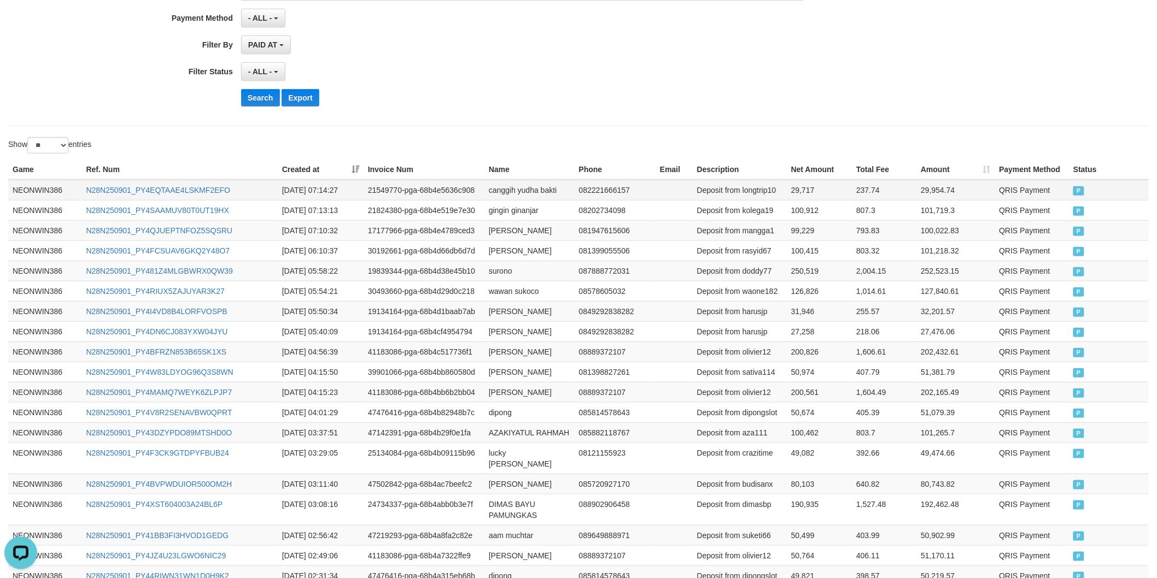
click at [760, 190] on td "Deposit from longtrip10" at bounding box center [740, 190] width 94 height 21
click at [795, 187] on td "29,717" at bounding box center [819, 190] width 65 height 21
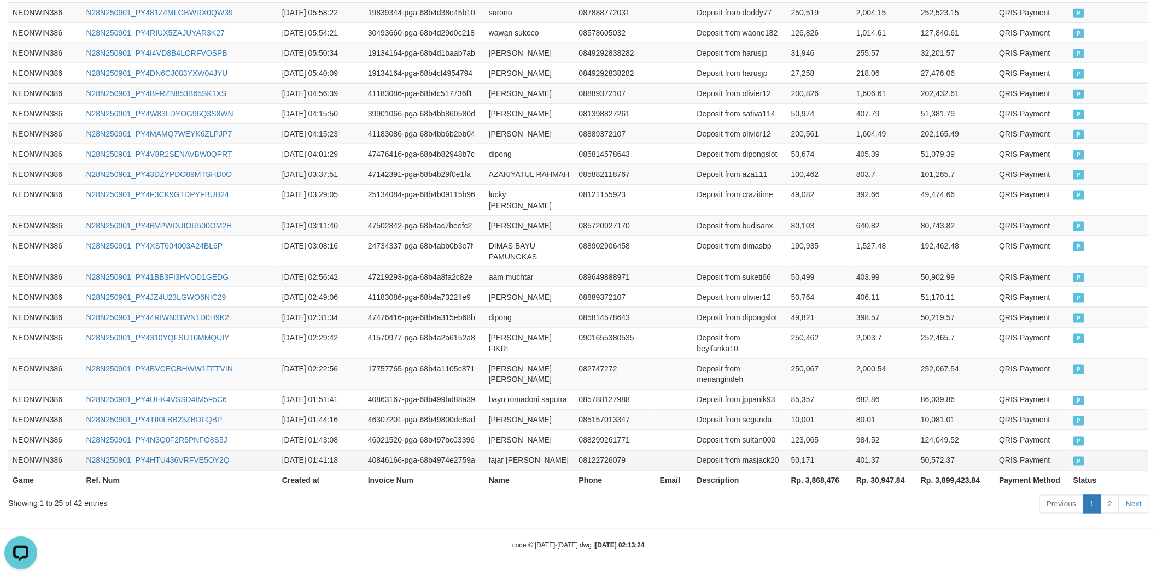
scroll to position [539, 0]
click at [823, 475] on th "Rp. 3,868,476" at bounding box center [819, 481] width 65 height 20
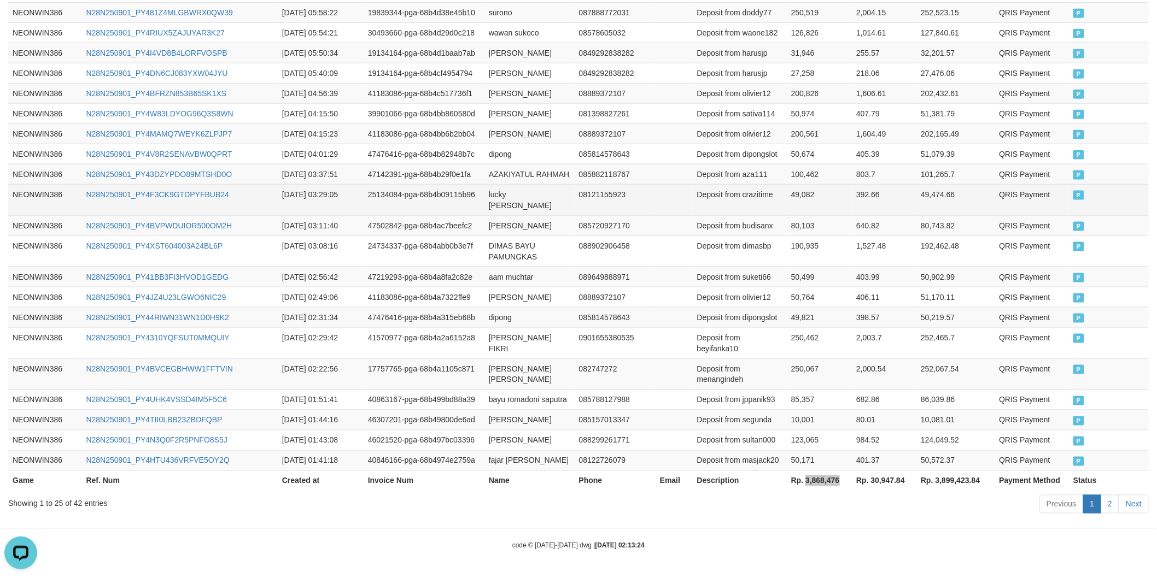
scroll to position [0, 0]
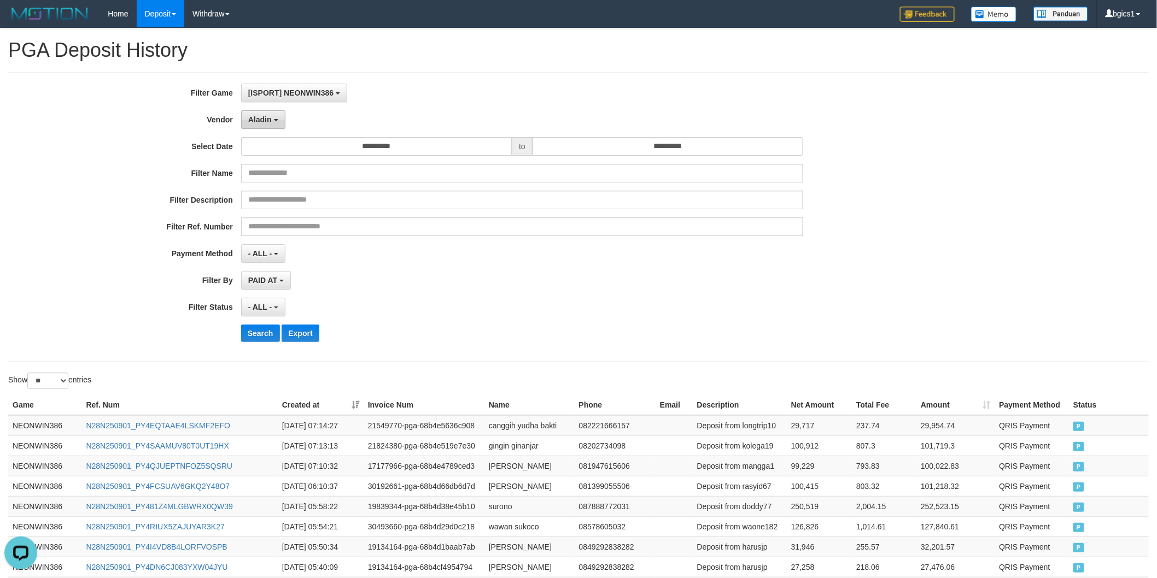
click at [274, 116] on button "Aladin" at bounding box center [263, 119] width 44 height 19
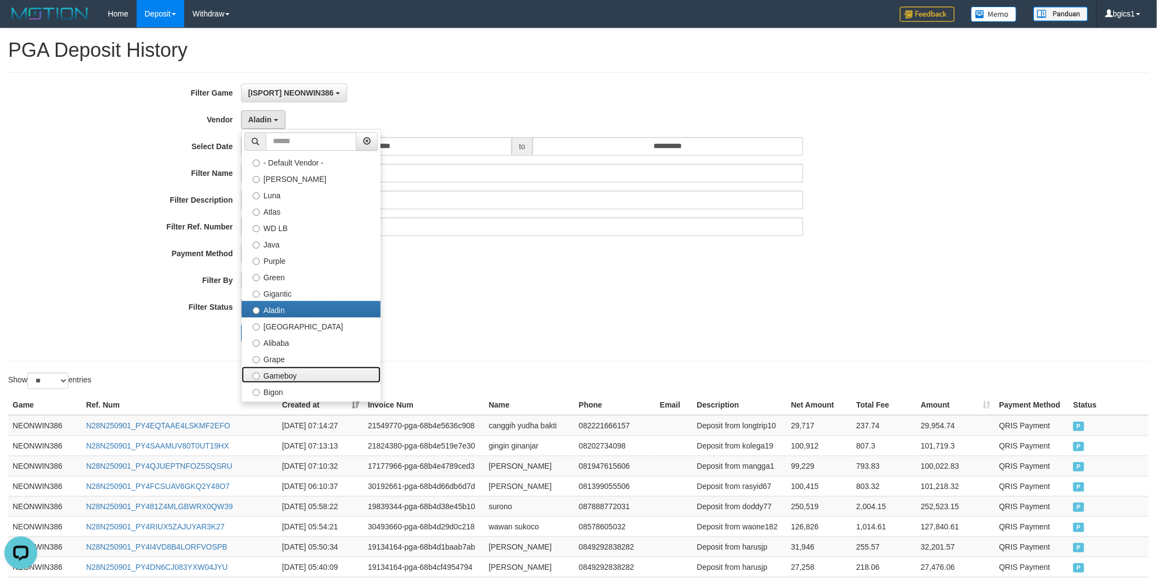
drag, startPoint x: 302, startPoint y: 370, endPoint x: 275, endPoint y: 366, distance: 27.1
click at [299, 370] on label "Gameboy" at bounding box center [311, 375] width 139 height 16
select select "**********"
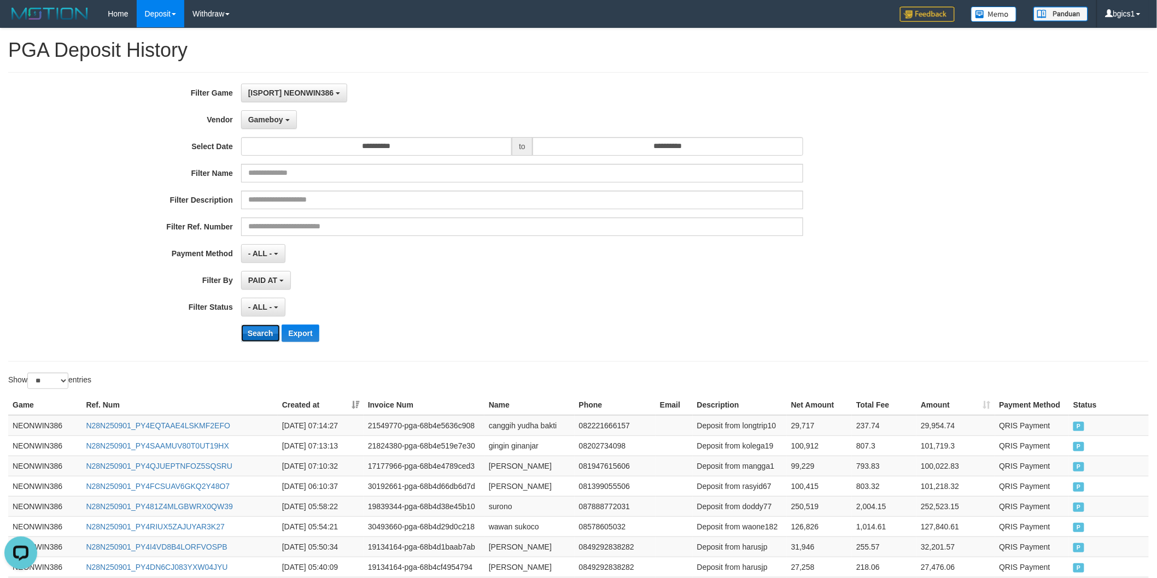
click at [261, 332] on button "Search" at bounding box center [260, 333] width 39 height 17
click at [674, 346] on div "**********" at bounding box center [482, 217] width 964 height 267
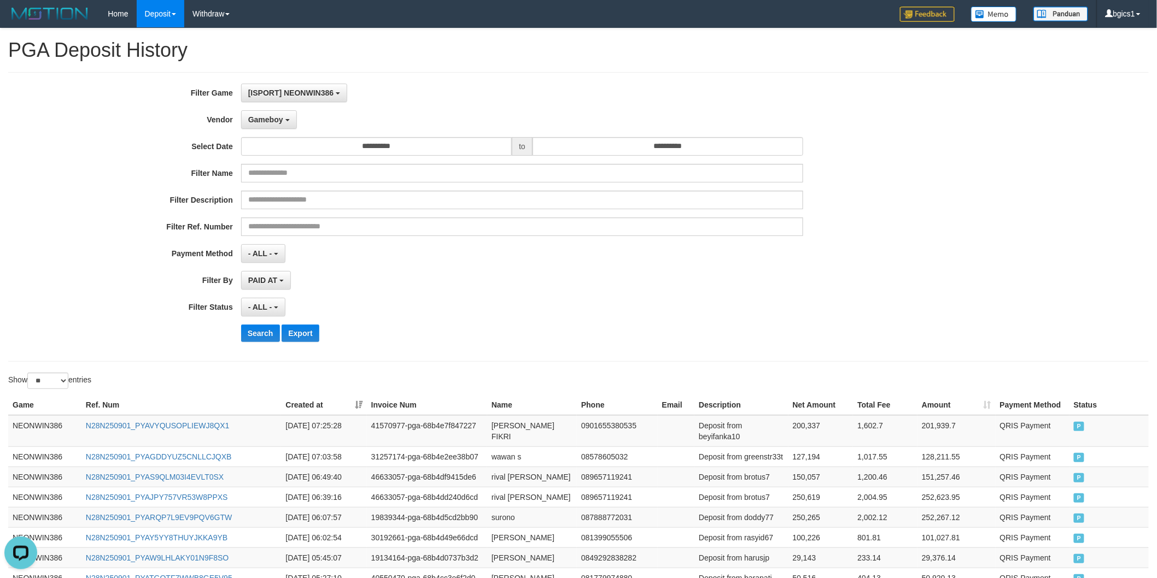
scroll to position [561, 0]
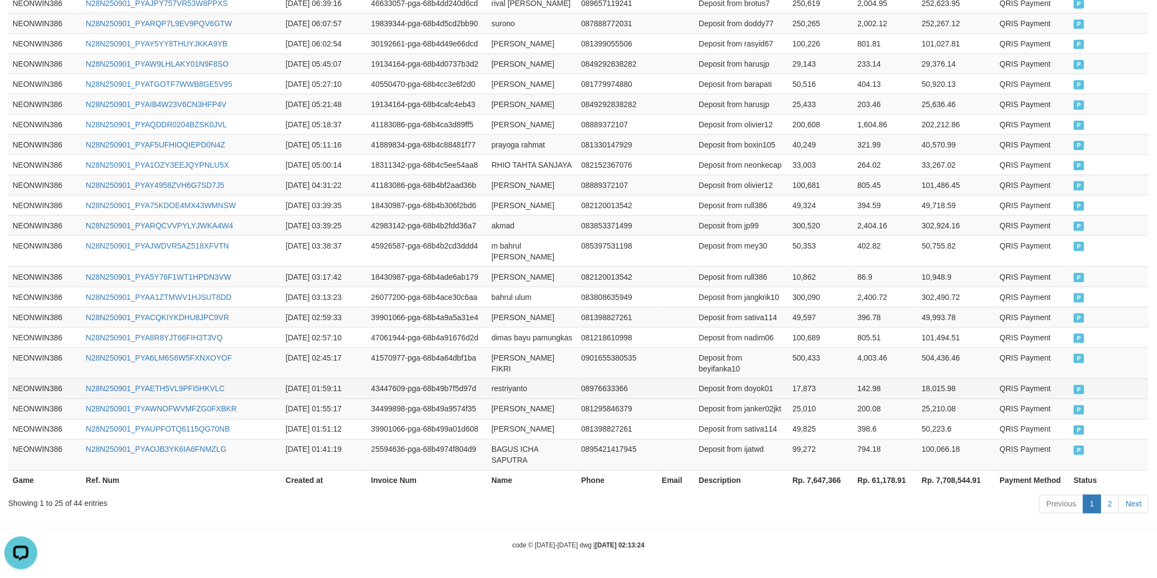
click at [496, 379] on td "restriyanto" at bounding box center [532, 389] width 90 height 20
click at [503, 348] on td "[PERSON_NAME] FIKRI" at bounding box center [532, 363] width 90 height 31
click at [555, 348] on td "[PERSON_NAME] FIKRI" at bounding box center [532, 363] width 90 height 31
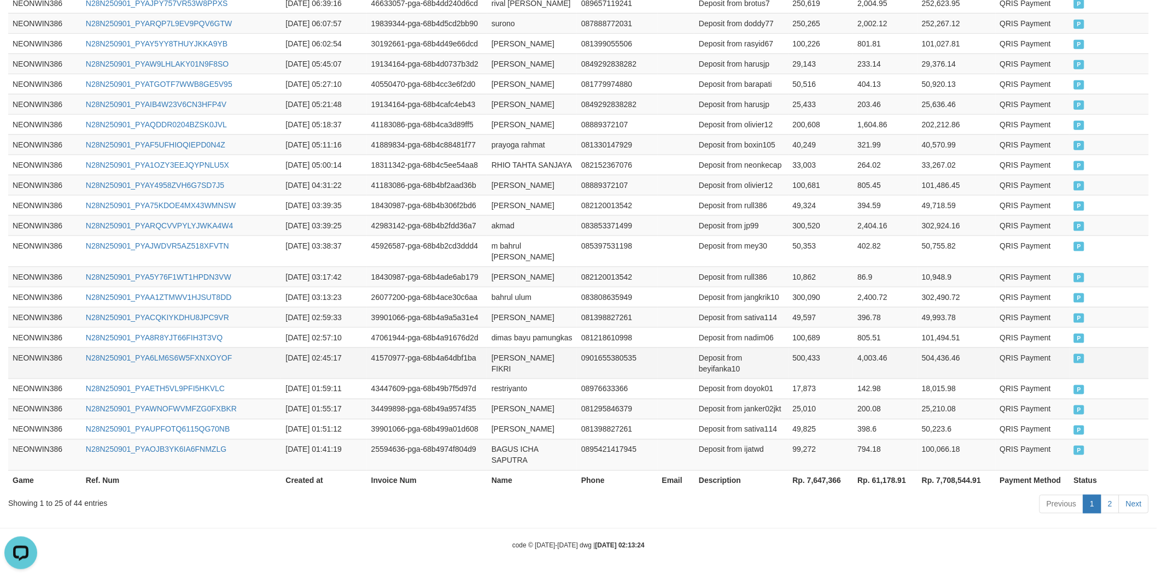
click at [718, 348] on td "Deposit from beyifanka10" at bounding box center [740, 363] width 93 height 31
click at [799, 349] on td "500,433" at bounding box center [820, 363] width 65 height 31
click at [637, 307] on td "081398827261" at bounding box center [617, 317] width 81 height 20
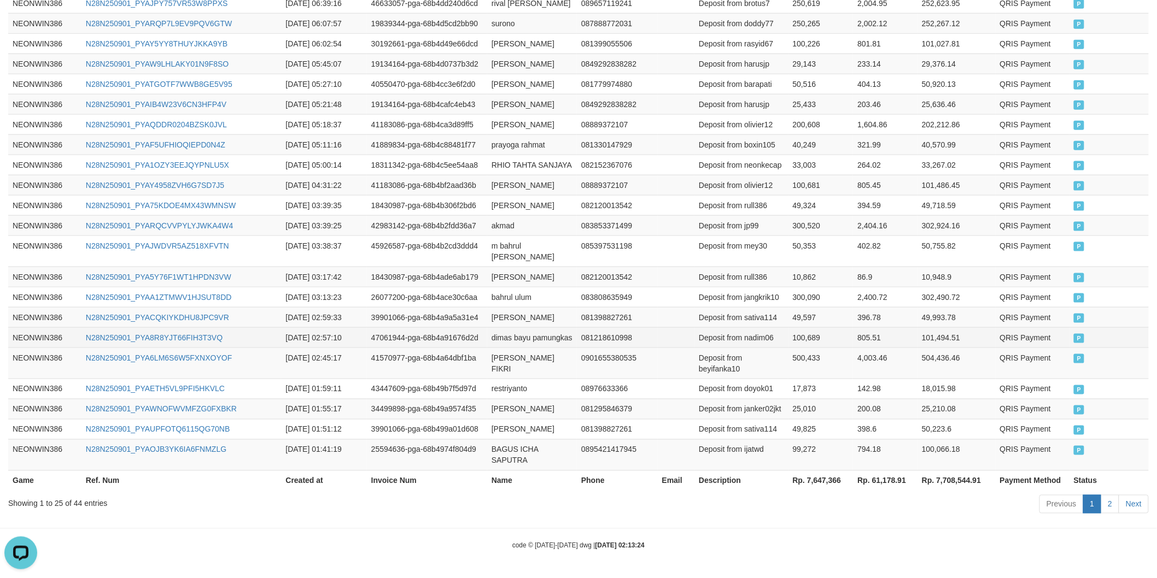
click at [502, 327] on td "dimas bayu pamungkas" at bounding box center [532, 337] width 90 height 20
drag, startPoint x: 502, startPoint y: 306, endPoint x: 544, endPoint y: 324, distance: 45.8
click at [516, 327] on td "dimas bayu pamungkas" at bounding box center [532, 337] width 90 height 20
click at [544, 327] on td "dimas bayu pamungkas" at bounding box center [532, 337] width 90 height 20
click at [760, 327] on td "Deposit from nadim06" at bounding box center [740, 337] width 93 height 20
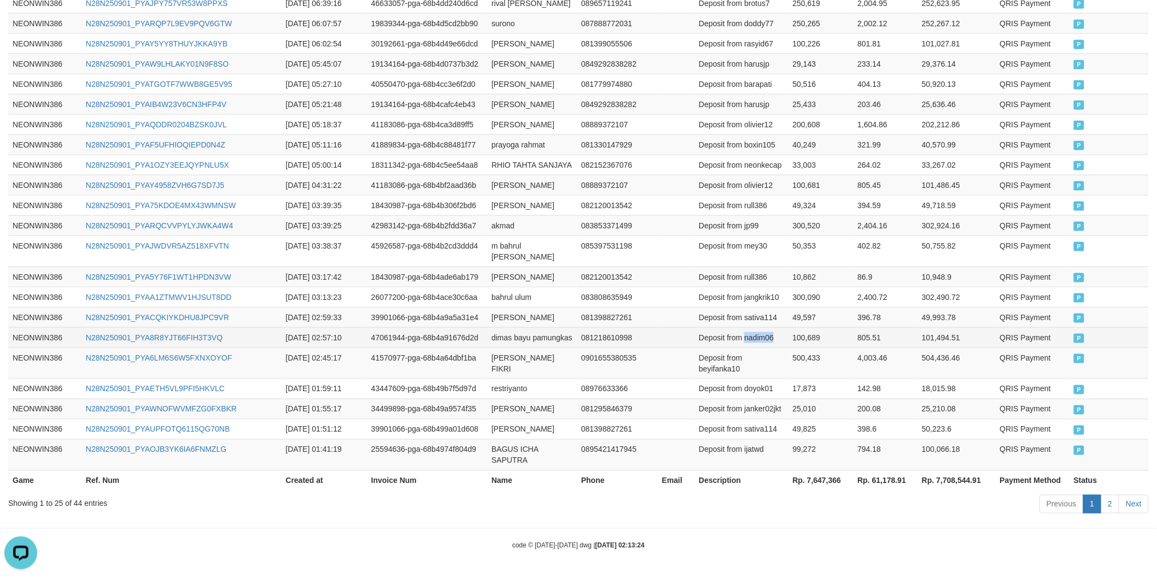
click at [760, 327] on td "Deposit from nadim06" at bounding box center [740, 337] width 93 height 20
click at [804, 327] on td "100,689" at bounding box center [820, 337] width 65 height 20
click at [505, 307] on td "[PERSON_NAME]" at bounding box center [532, 317] width 90 height 20
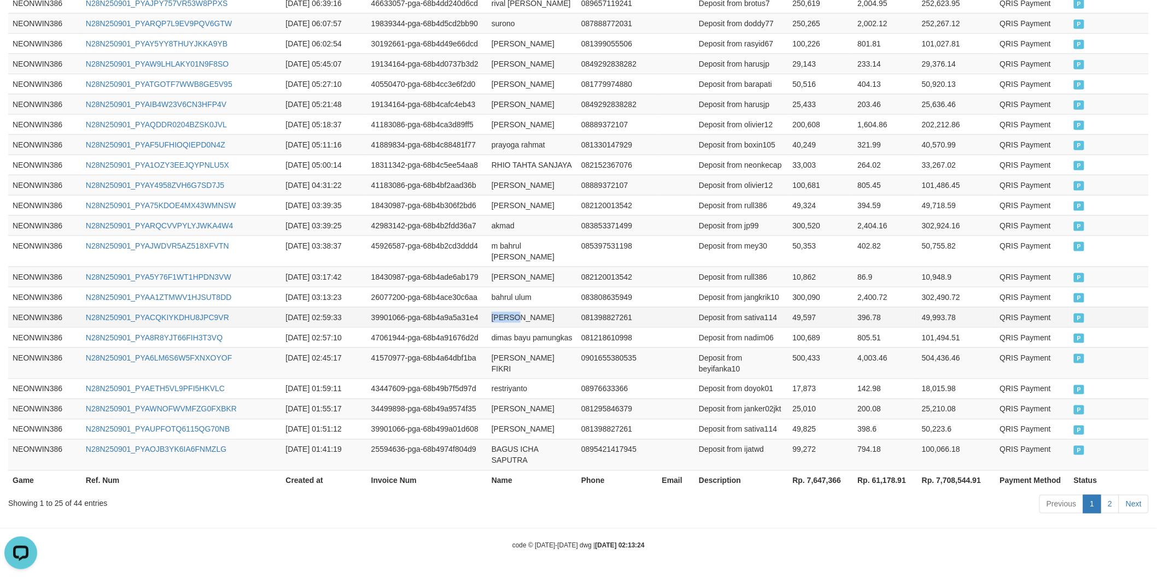
click at [561, 307] on td "[PERSON_NAME]" at bounding box center [532, 317] width 90 height 20
click at [754, 307] on td "Deposit from sativa114" at bounding box center [740, 317] width 93 height 20
click at [805, 307] on td "49,597" at bounding box center [820, 317] width 65 height 20
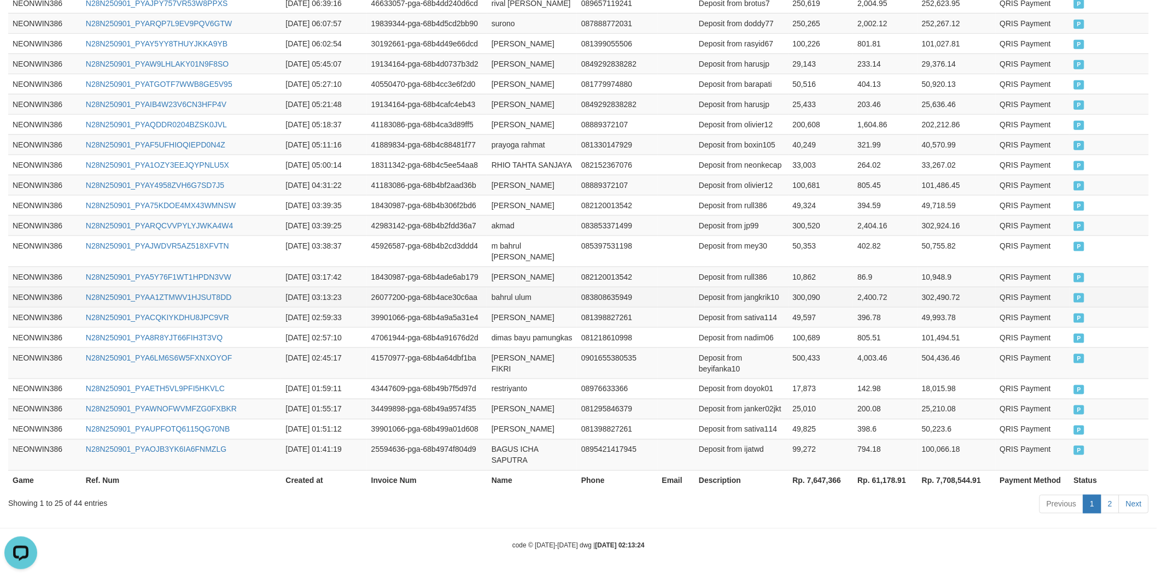
click at [504, 287] on td "bahrul ulum" at bounding box center [532, 297] width 90 height 20
drag, startPoint x: 504, startPoint y: 254, endPoint x: 538, endPoint y: 254, distance: 33.9
click at [527, 287] on td "bahrul ulum" at bounding box center [532, 297] width 90 height 20
click at [538, 287] on td "bahrul ulum" at bounding box center [532, 297] width 90 height 20
click at [763, 287] on td "Deposit from jangkrik10" at bounding box center [740, 297] width 93 height 20
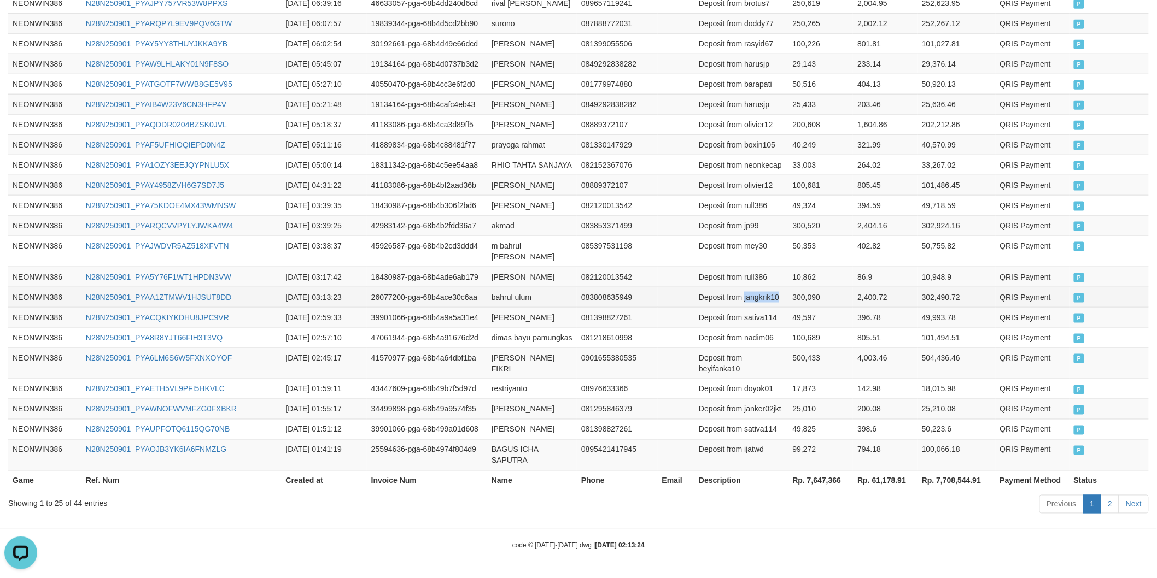
click at [763, 287] on td "Deposit from jangkrik10" at bounding box center [740, 297] width 93 height 20
click at [808, 287] on td "300,090" at bounding box center [820, 297] width 65 height 20
click at [512, 267] on td "[PERSON_NAME]" at bounding box center [532, 277] width 90 height 20
click at [511, 267] on td "[PERSON_NAME]" at bounding box center [532, 277] width 90 height 20
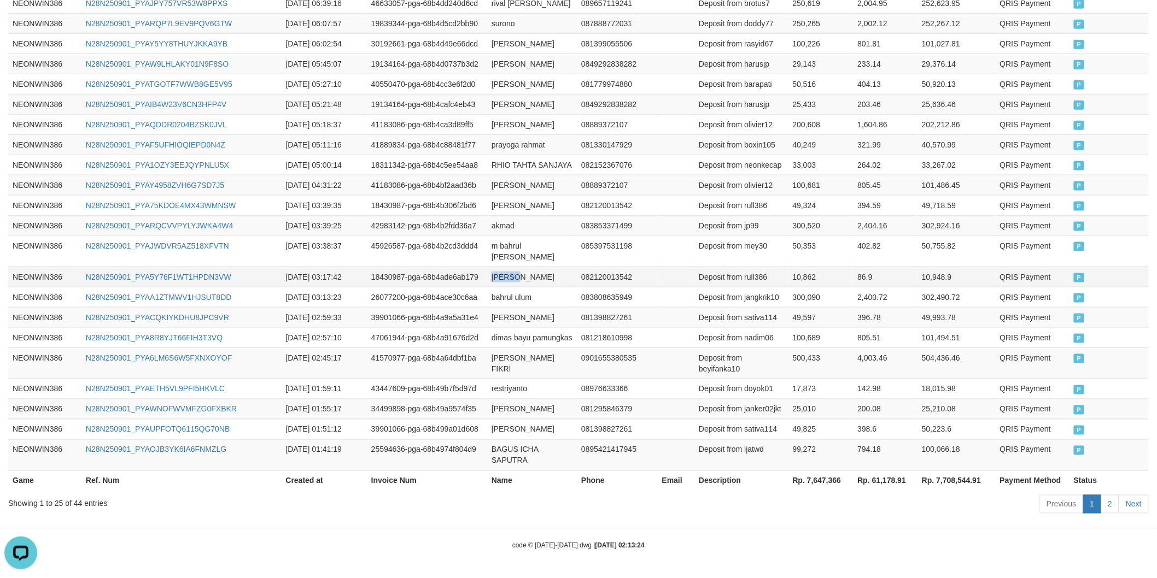
click at [529, 267] on td "[PERSON_NAME]" at bounding box center [532, 277] width 90 height 20
click at [756, 267] on td "Deposit from rull386" at bounding box center [740, 277] width 93 height 20
click at [796, 267] on td "10,862" at bounding box center [820, 277] width 65 height 20
drag, startPoint x: 796, startPoint y: 222, endPoint x: 817, endPoint y: 213, distance: 22.5
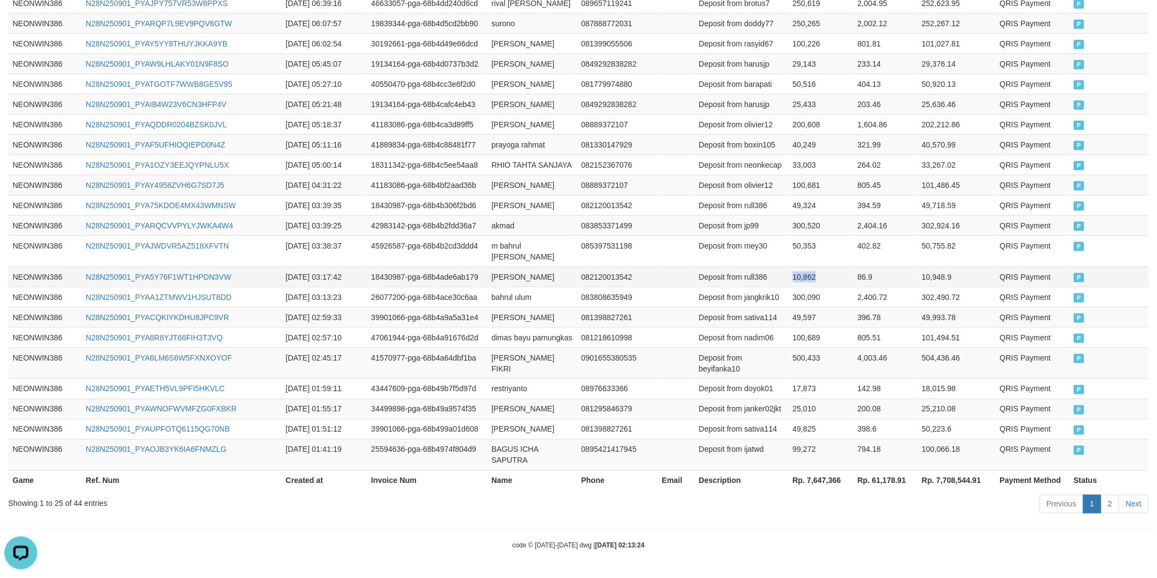
click at [797, 267] on td "10,862" at bounding box center [820, 277] width 65 height 20
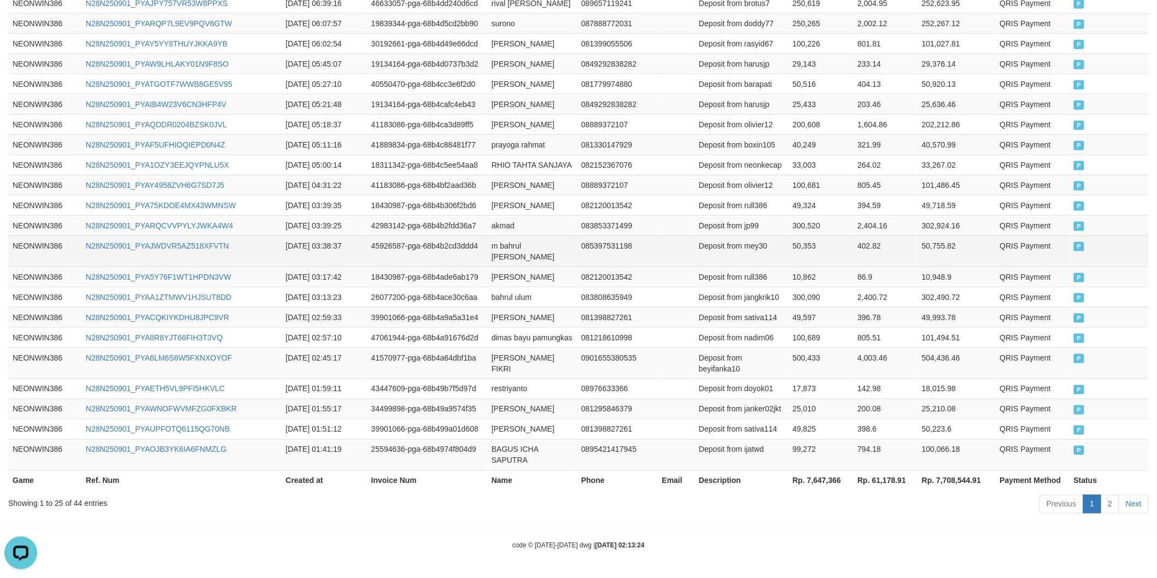
click at [498, 236] on td "m bahrul [PERSON_NAME]" at bounding box center [532, 251] width 90 height 31
drag, startPoint x: 527, startPoint y: 200, endPoint x: 536, endPoint y: 200, distance: 9.3
click at [529, 236] on td "m bahrul [PERSON_NAME]" at bounding box center [532, 251] width 90 height 31
click at [558, 236] on td "m bahrul [PERSON_NAME]" at bounding box center [532, 251] width 90 height 31
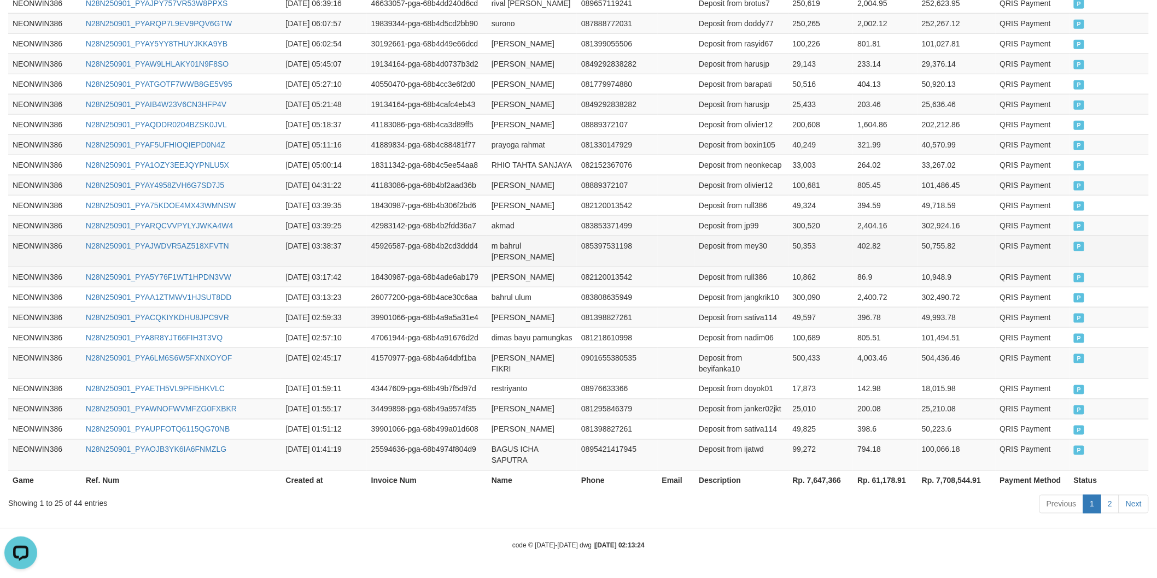
click at [741, 236] on td "Deposit from mey30" at bounding box center [740, 251] width 93 height 31
click at [807, 236] on td "50,353" at bounding box center [820, 251] width 65 height 31
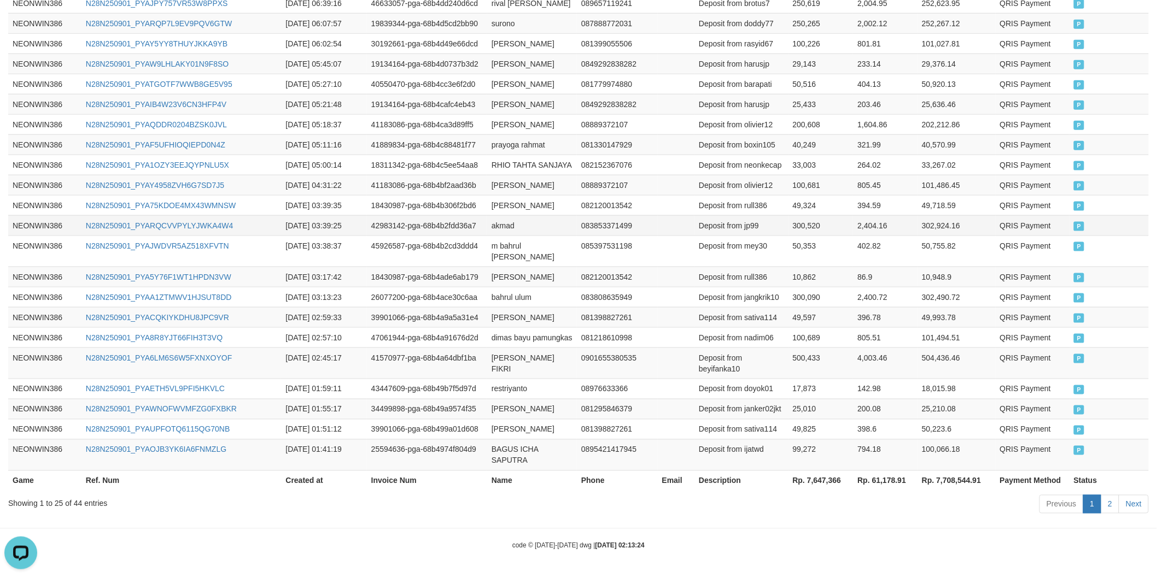
click at [500, 215] on td "akmad" at bounding box center [532, 225] width 90 height 20
click at [750, 215] on td "Deposit from jp99" at bounding box center [740, 225] width 93 height 20
click at [798, 215] on td "300,520" at bounding box center [820, 225] width 65 height 20
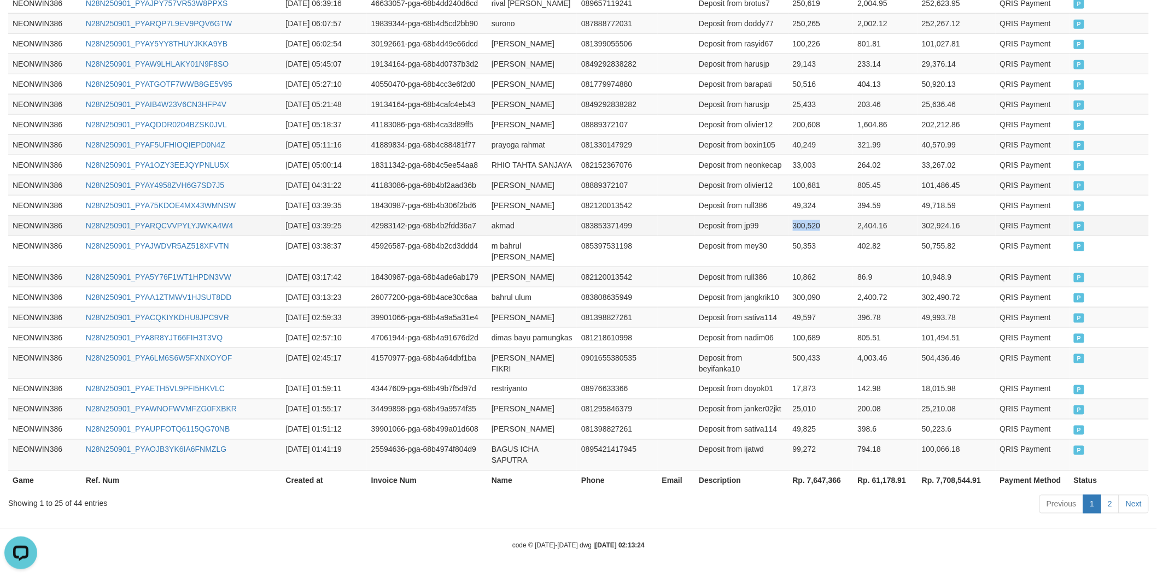
click at [798, 215] on td "300,520" at bounding box center [820, 225] width 65 height 20
click at [506, 195] on td "[PERSON_NAME]" at bounding box center [532, 205] width 90 height 20
click at [529, 195] on td "[PERSON_NAME]" at bounding box center [532, 205] width 90 height 20
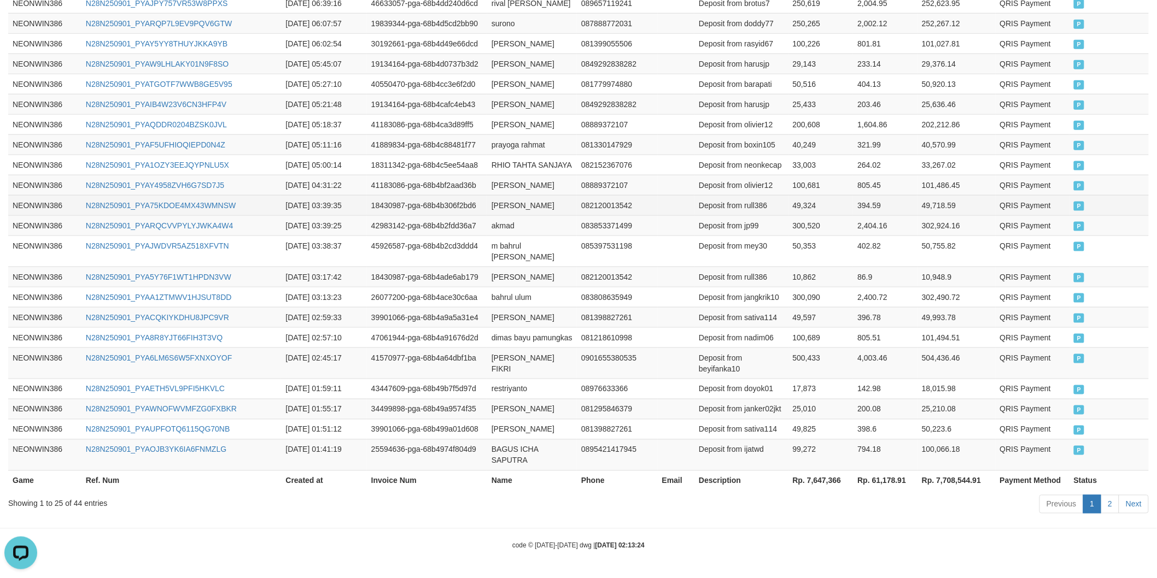
click at [745, 195] on td "Deposit from rull386" at bounding box center [740, 205] width 93 height 20
click at [800, 195] on td "49,324" at bounding box center [820, 205] width 65 height 20
click at [496, 175] on td "[PERSON_NAME]" at bounding box center [532, 185] width 90 height 20
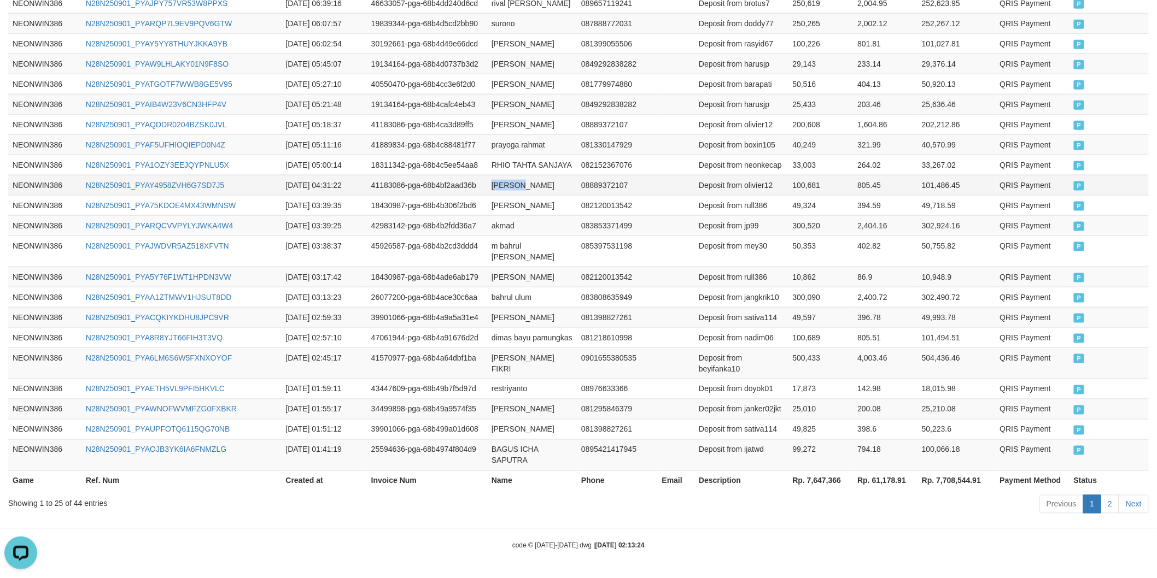
drag, startPoint x: 496, startPoint y: 135, endPoint x: 538, endPoint y: 130, distance: 43.0
click at [500, 175] on td "[PERSON_NAME]" at bounding box center [532, 185] width 90 height 20
click at [540, 175] on td "[PERSON_NAME]" at bounding box center [532, 185] width 90 height 20
click at [751, 175] on td "Deposit from olivier12" at bounding box center [740, 185] width 93 height 20
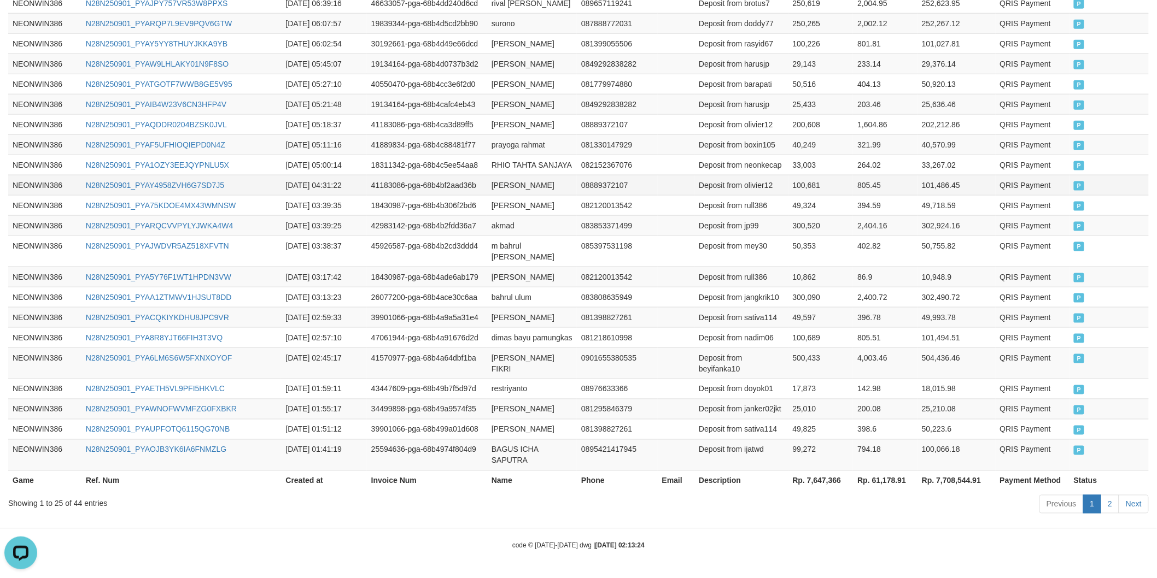
click at [809, 175] on td "100,681" at bounding box center [820, 185] width 65 height 20
click at [497, 155] on td "RHIO TAHTA SANJAYA" at bounding box center [532, 165] width 90 height 20
click at [510, 155] on td "RHIO TAHTA SANJAYA" at bounding box center [532, 165] width 90 height 20
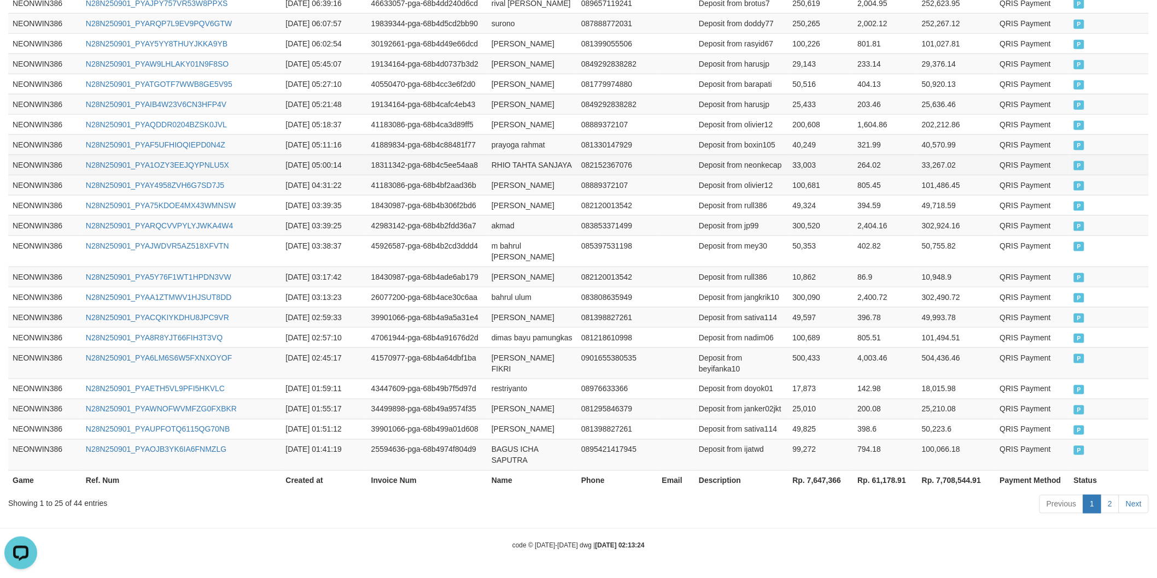
click at [756, 155] on td "Deposit from neonkecap" at bounding box center [740, 165] width 93 height 20
click at [797, 155] on td "33,003" at bounding box center [820, 165] width 65 height 20
click at [495, 134] on td "prayoga rahmat" at bounding box center [532, 144] width 90 height 20
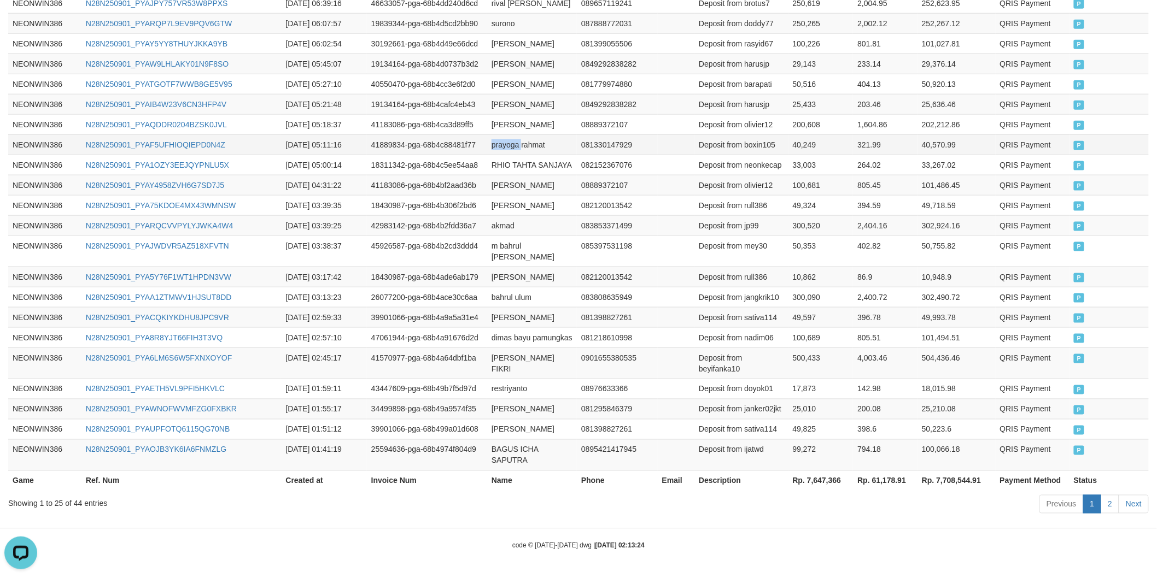
drag, startPoint x: 495, startPoint y: 82, endPoint x: 531, endPoint y: 82, distance: 35.5
click at [514, 134] on td "prayoga rahmat" at bounding box center [532, 144] width 90 height 20
click at [550, 134] on td "prayoga rahmat" at bounding box center [532, 144] width 90 height 20
click at [756, 134] on td "Deposit from boxin105" at bounding box center [740, 144] width 93 height 20
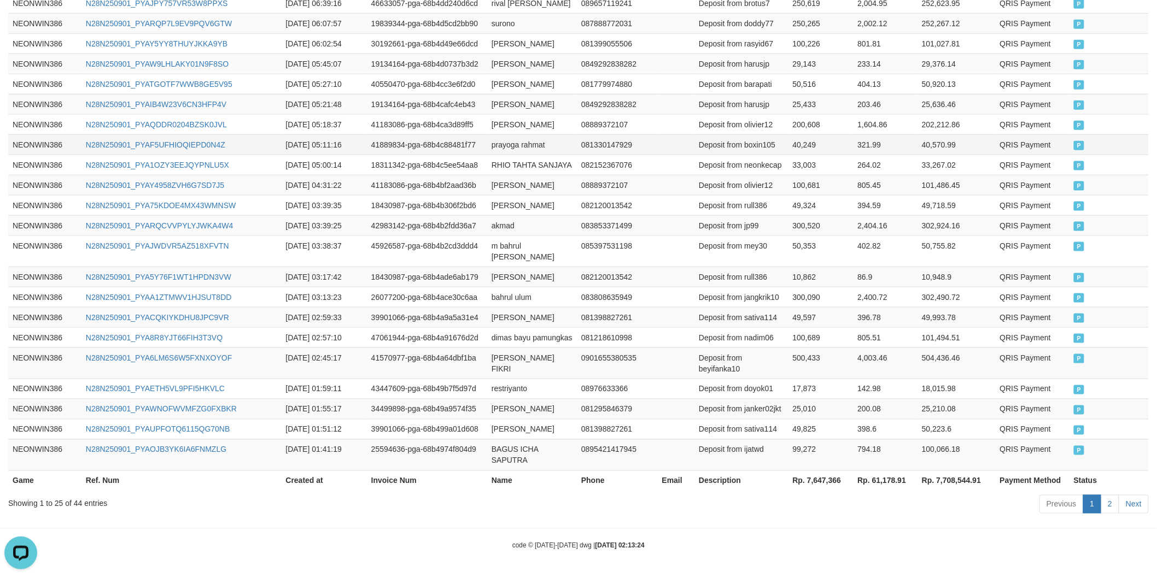
click at [801, 134] on td "40,249" at bounding box center [820, 144] width 65 height 20
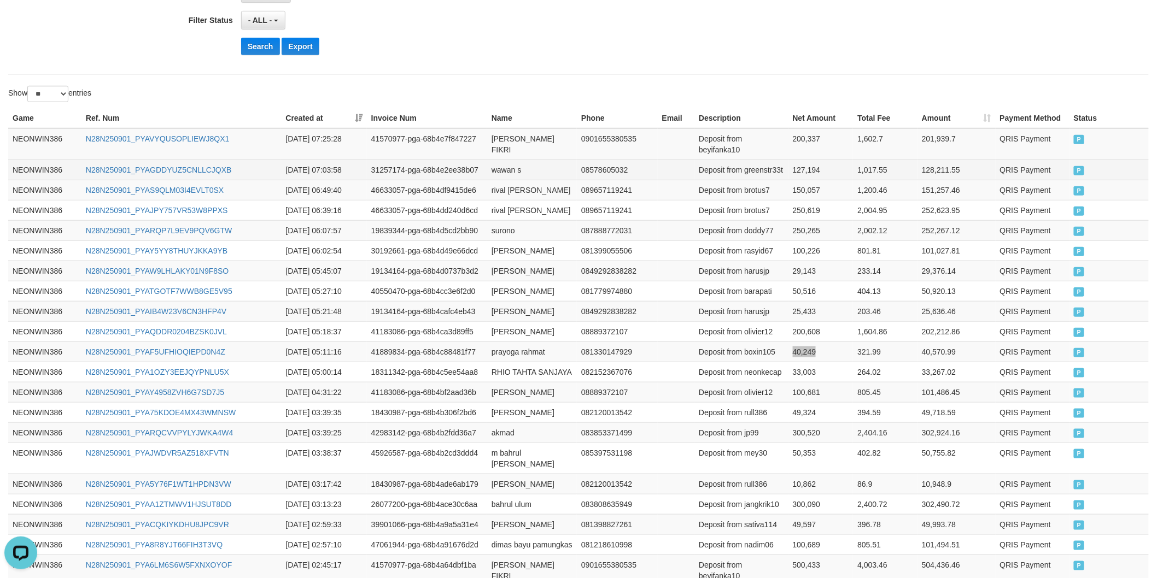
scroll to position [257, 0]
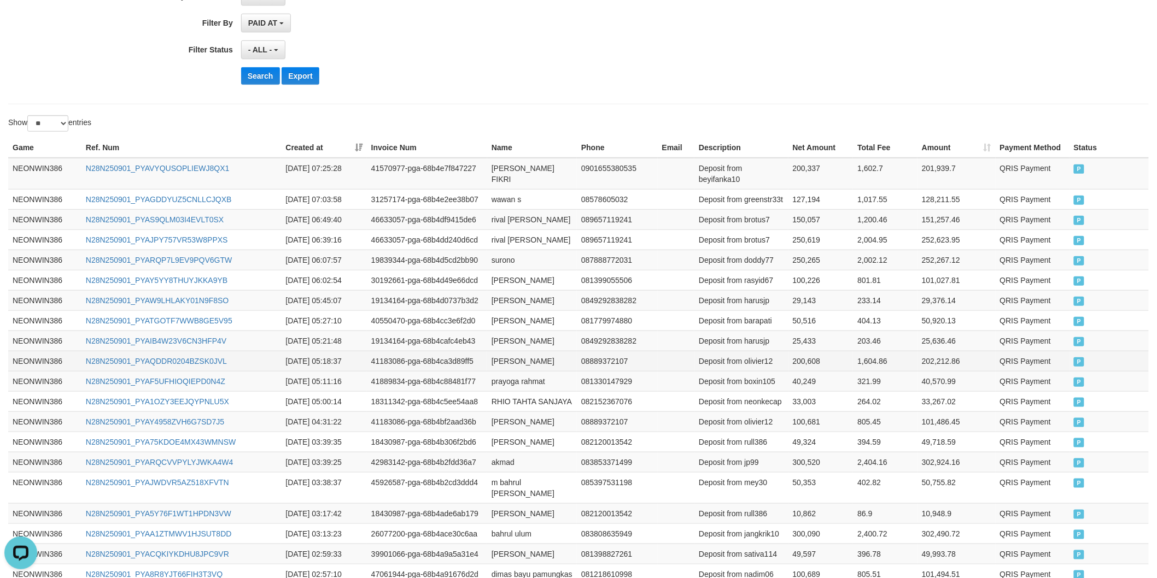
click at [496, 358] on td "[PERSON_NAME]" at bounding box center [532, 361] width 90 height 20
click at [543, 358] on td "[PERSON_NAME]" at bounding box center [532, 361] width 90 height 20
click at [762, 365] on td "Deposit from olivier12" at bounding box center [740, 361] width 93 height 20
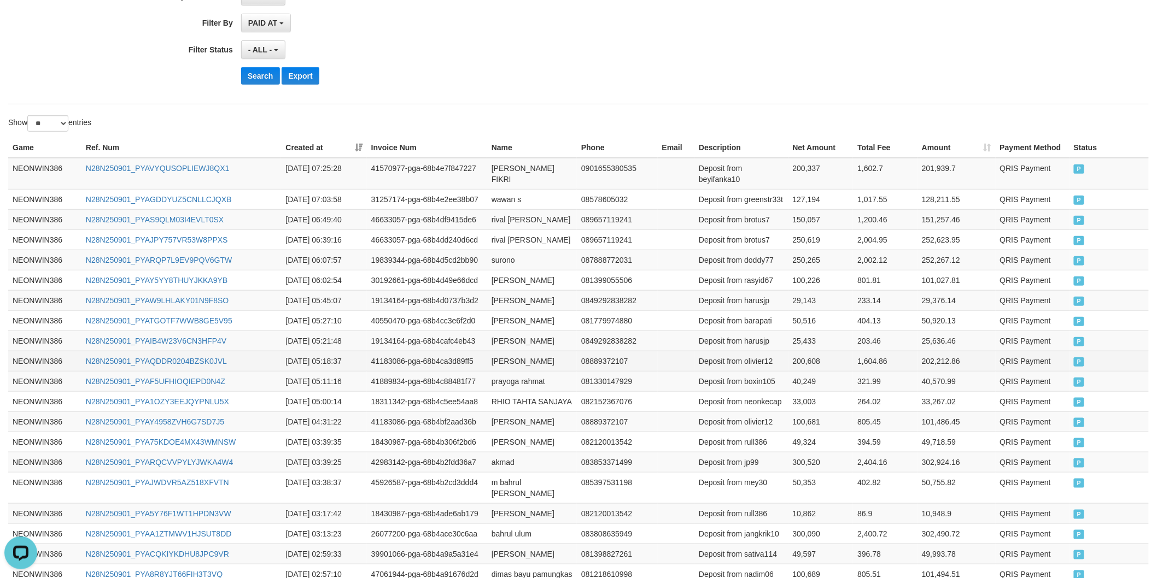
click at [800, 363] on td "200,608" at bounding box center [820, 361] width 65 height 20
drag, startPoint x: 800, startPoint y: 363, endPoint x: 1138, endPoint y: 361, distance: 337.9
click at [801, 363] on td "200,608" at bounding box center [820, 361] width 65 height 20
click at [500, 342] on td "[PERSON_NAME]" at bounding box center [532, 341] width 90 height 20
drag, startPoint x: 500, startPoint y: 342, endPoint x: 557, endPoint y: 342, distance: 56.3
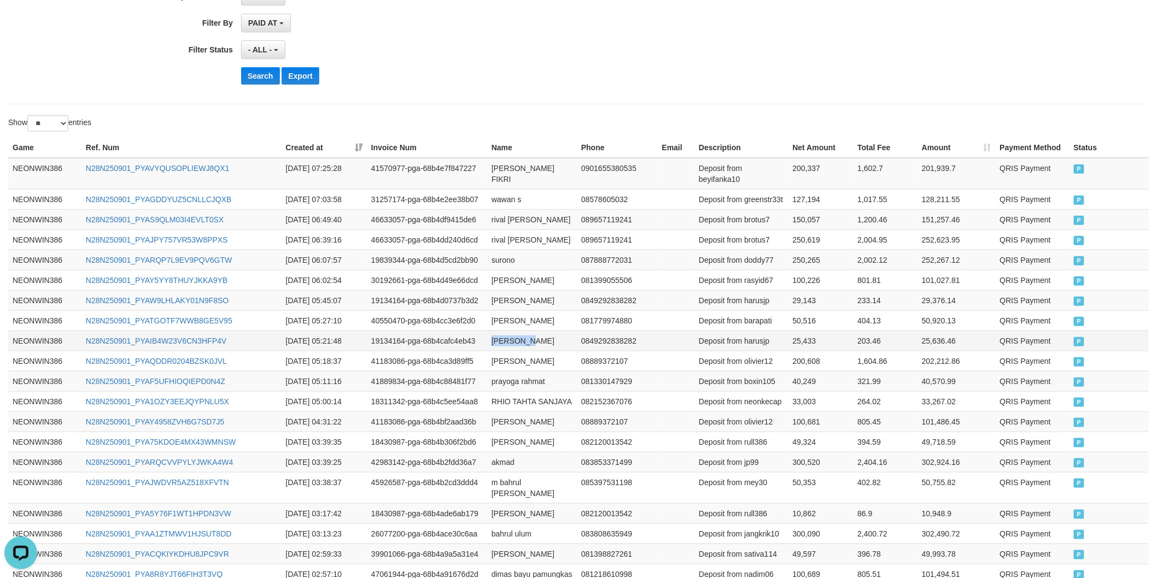
click at [517, 342] on td "[PERSON_NAME]" at bounding box center [532, 341] width 90 height 20
click at [557, 342] on td "[PERSON_NAME]" at bounding box center [532, 341] width 90 height 20
click at [751, 349] on td "Deposit from harusjp" at bounding box center [740, 341] width 93 height 20
click at [797, 333] on td "25,433" at bounding box center [820, 341] width 65 height 20
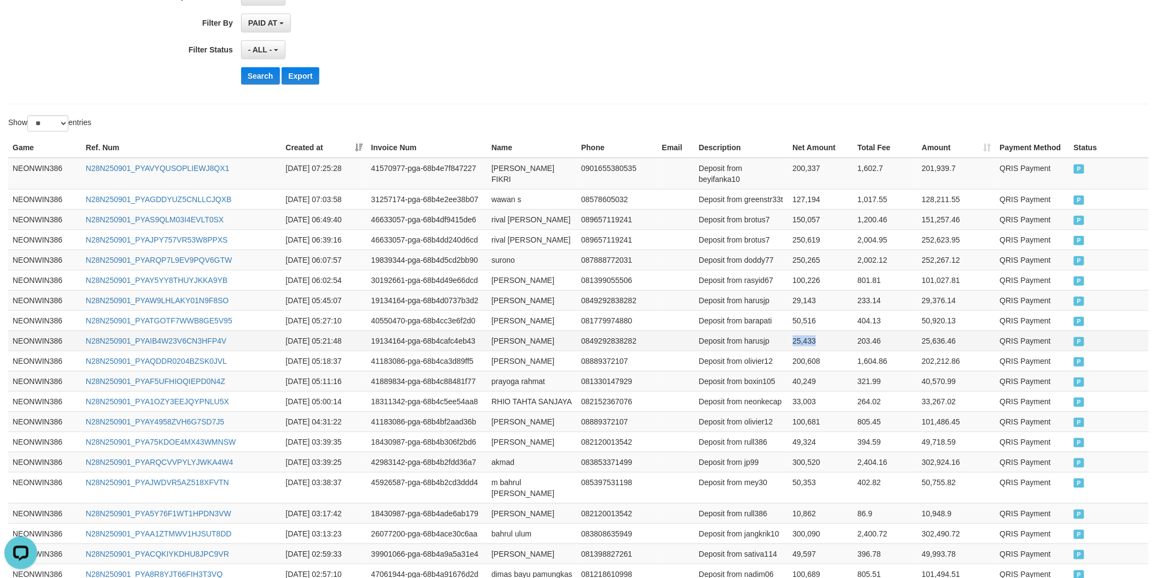
click at [797, 333] on td "25,433" at bounding box center [820, 341] width 65 height 20
click at [506, 320] on td "[PERSON_NAME]" at bounding box center [532, 321] width 90 height 20
drag, startPoint x: 506, startPoint y: 320, endPoint x: 540, endPoint y: 321, distance: 33.9
click at [508, 321] on td "[PERSON_NAME]" at bounding box center [532, 321] width 90 height 20
click at [540, 321] on td "[PERSON_NAME]" at bounding box center [532, 321] width 90 height 20
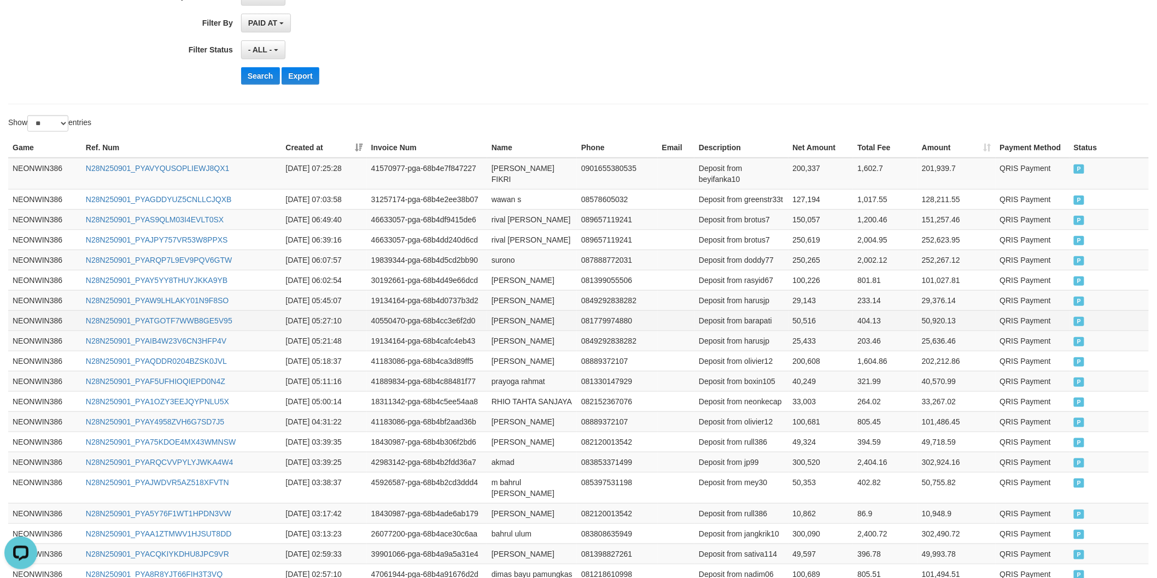
click at [749, 319] on td "Deposit from barapati" at bounding box center [740, 321] width 93 height 20
click at [801, 324] on td "50,516" at bounding box center [820, 321] width 65 height 20
click at [506, 299] on td "[PERSON_NAME]" at bounding box center [532, 300] width 90 height 20
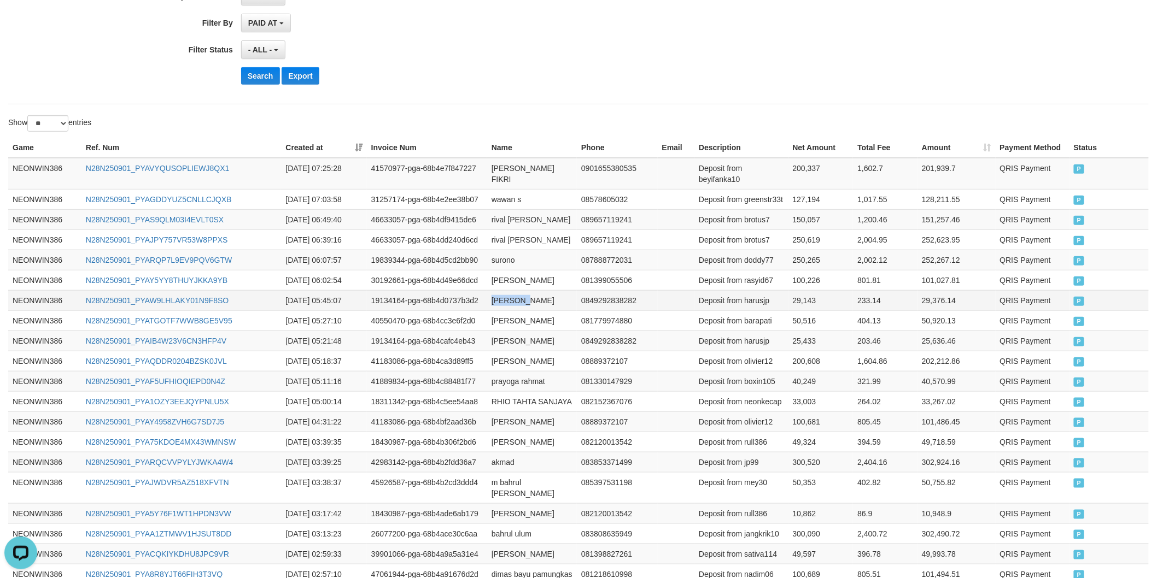
drag, startPoint x: 506, startPoint y: 299, endPoint x: 549, endPoint y: 299, distance: 43.2
click at [523, 299] on td "[PERSON_NAME]" at bounding box center [532, 300] width 90 height 20
click at [549, 299] on td "[PERSON_NAME]" at bounding box center [532, 300] width 90 height 20
click at [748, 299] on td "Deposit from harusjp" at bounding box center [740, 300] width 93 height 20
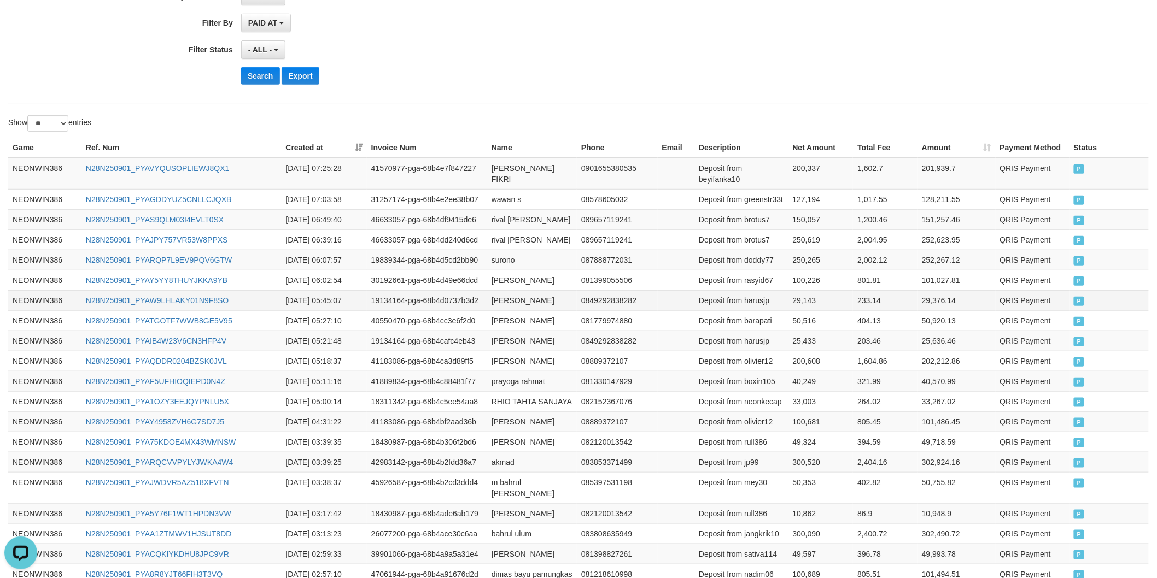
click at [804, 298] on td "29,143" at bounding box center [820, 300] width 65 height 20
click at [495, 283] on td "[PERSON_NAME]" at bounding box center [532, 280] width 90 height 20
drag, startPoint x: 495, startPoint y: 283, endPoint x: 530, endPoint y: 283, distance: 35.5
click at [501, 283] on td "[PERSON_NAME]" at bounding box center [532, 280] width 90 height 20
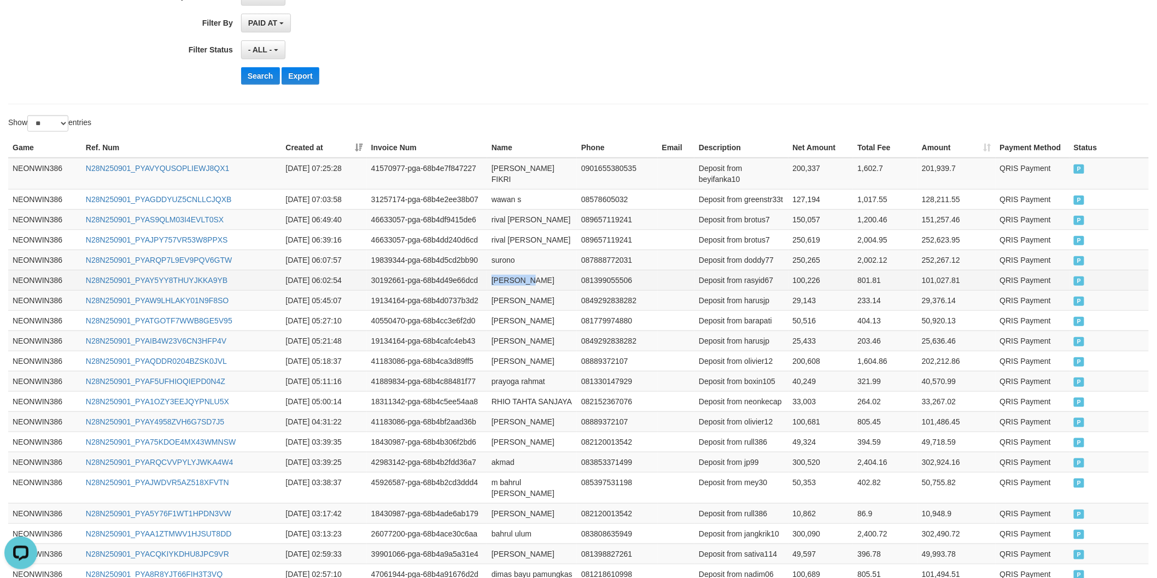
click at [530, 283] on td "[PERSON_NAME]" at bounding box center [532, 280] width 90 height 20
click at [757, 287] on td "Deposit from rasyid67" at bounding box center [740, 280] width 93 height 20
click at [811, 282] on td "100,226" at bounding box center [820, 280] width 65 height 20
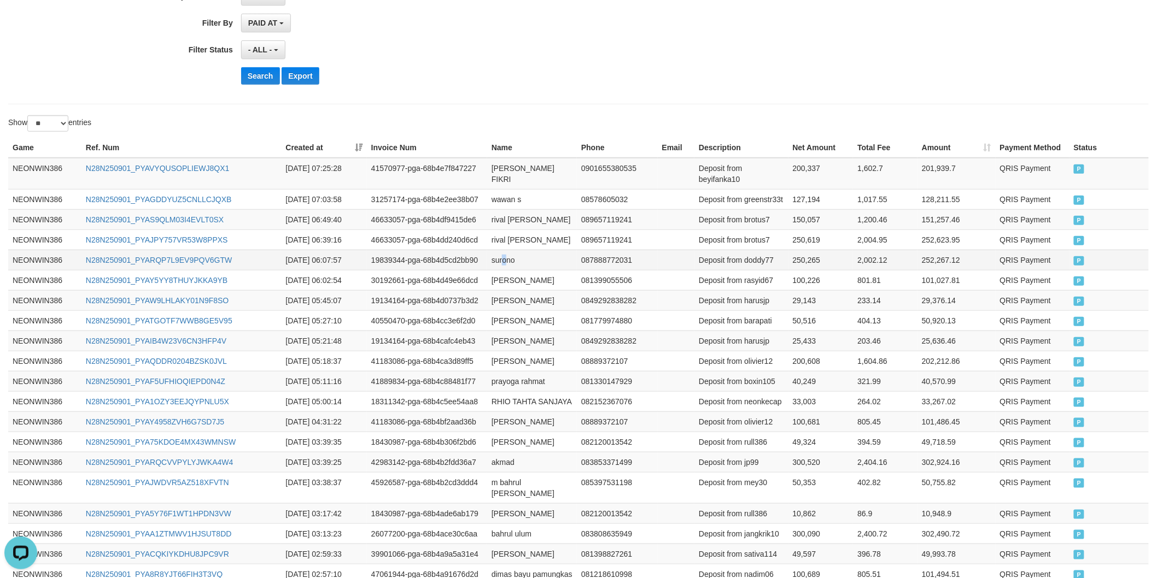
click at [506, 265] on td "surono" at bounding box center [532, 260] width 90 height 20
click at [507, 266] on td "surono" at bounding box center [532, 260] width 90 height 20
click at [752, 264] on td "Deposit from doddy77" at bounding box center [740, 260] width 93 height 20
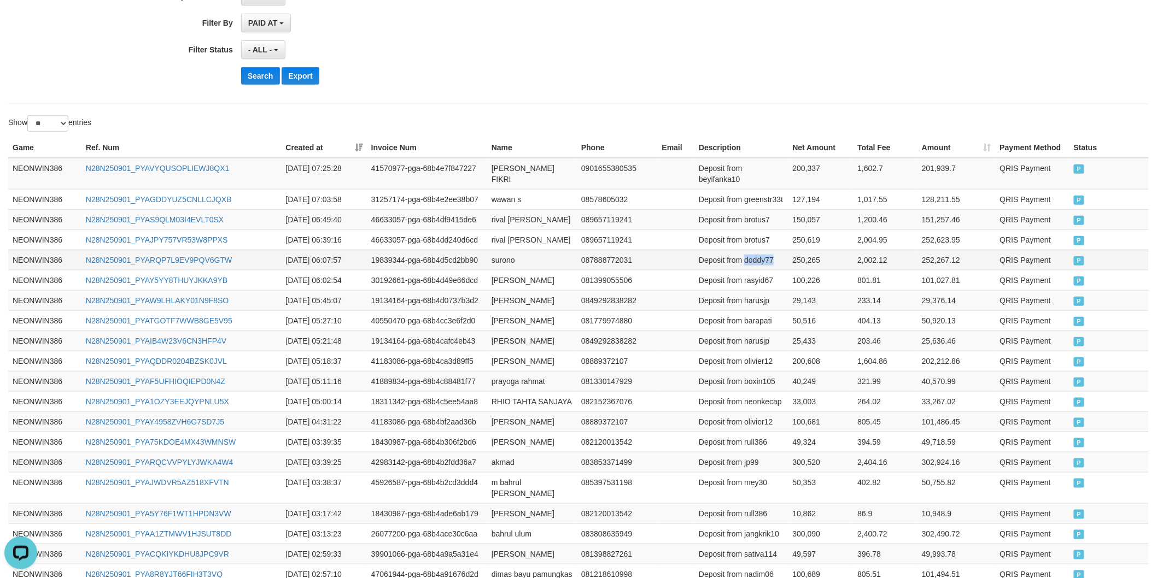
click at [752, 264] on td "Deposit from doddy77" at bounding box center [740, 260] width 93 height 20
click at [801, 262] on td "250,265" at bounding box center [820, 260] width 65 height 20
click at [500, 239] on td "rival [PERSON_NAME]" at bounding box center [532, 240] width 90 height 20
drag, startPoint x: 500, startPoint y: 239, endPoint x: 538, endPoint y: 238, distance: 38.3
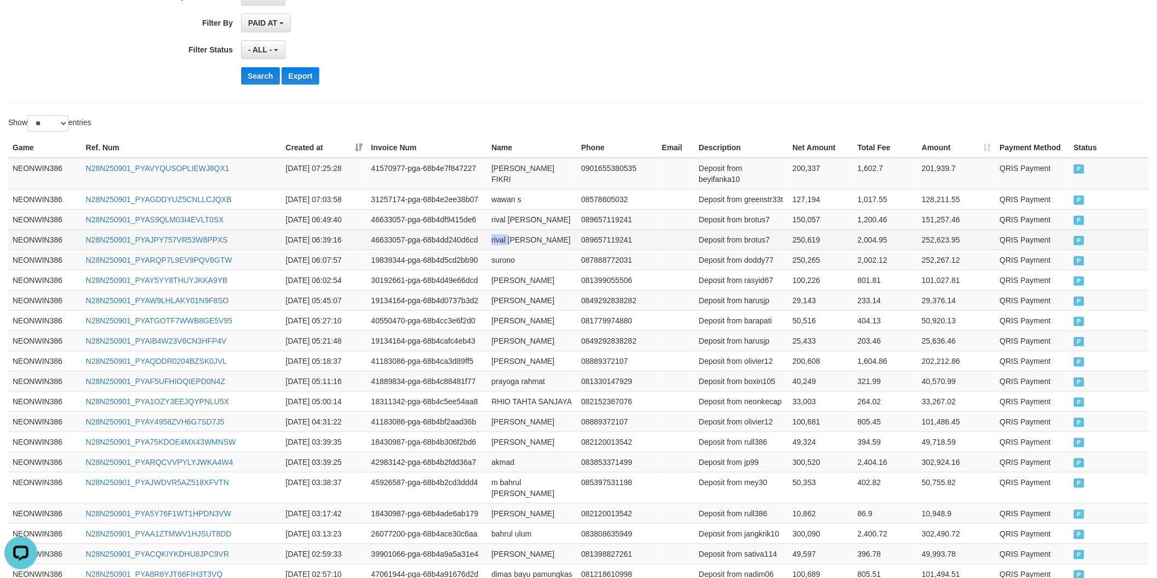
click at [517, 238] on td "rival [PERSON_NAME]" at bounding box center [532, 240] width 90 height 20
click at [538, 238] on td "rival [PERSON_NAME]" at bounding box center [532, 240] width 90 height 20
click at [748, 243] on td "Deposit from brotus7" at bounding box center [740, 240] width 93 height 20
click at [788, 238] on td "250,619" at bounding box center [820, 240] width 65 height 20
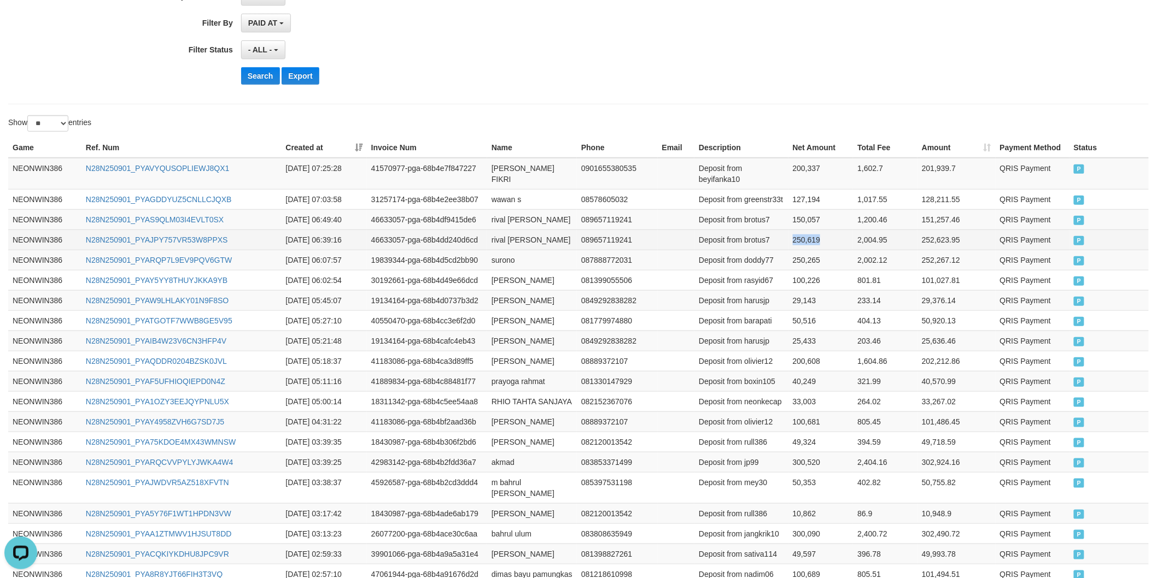
click at [788, 238] on td "250,619" at bounding box center [820, 240] width 65 height 20
click at [504, 223] on td "rival [PERSON_NAME]" at bounding box center [532, 219] width 90 height 20
drag, startPoint x: 504, startPoint y: 223, endPoint x: 531, endPoint y: 222, distance: 26.8
click at [512, 223] on td "rival [PERSON_NAME]" at bounding box center [532, 219] width 90 height 20
click at [533, 221] on td "rival [PERSON_NAME]" at bounding box center [532, 219] width 90 height 20
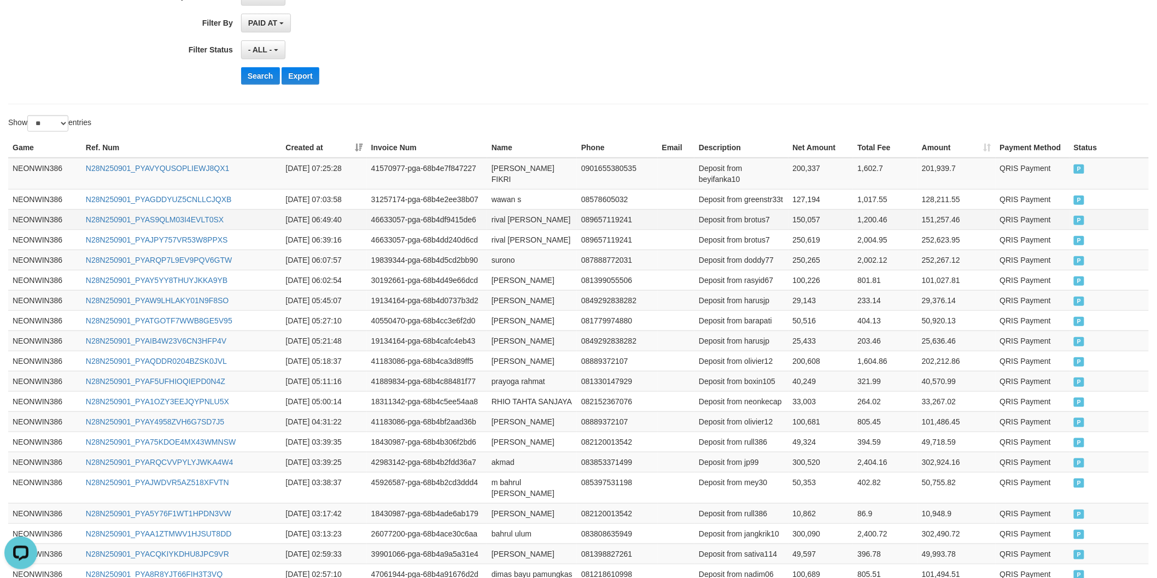
click at [739, 223] on td "Deposit from brotus7" at bounding box center [740, 219] width 93 height 20
click at [751, 220] on td "Deposit from brotus7" at bounding box center [740, 219] width 93 height 20
click at [810, 211] on td "150,057" at bounding box center [820, 219] width 65 height 20
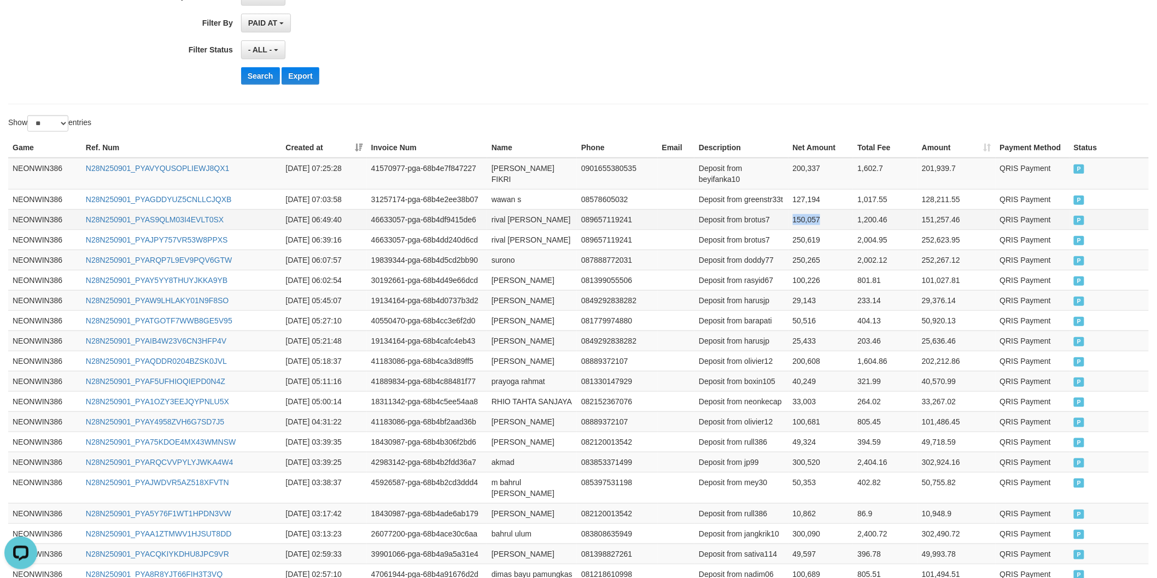
click at [810, 211] on td "150,057" at bounding box center [820, 219] width 65 height 20
click at [495, 198] on td "wawan s" at bounding box center [532, 199] width 90 height 20
drag, startPoint x: 495, startPoint y: 198, endPoint x: 524, endPoint y: 198, distance: 29.0
click at [505, 198] on td "wawan s" at bounding box center [532, 199] width 90 height 20
click at [530, 198] on td "wawan s" at bounding box center [532, 199] width 90 height 20
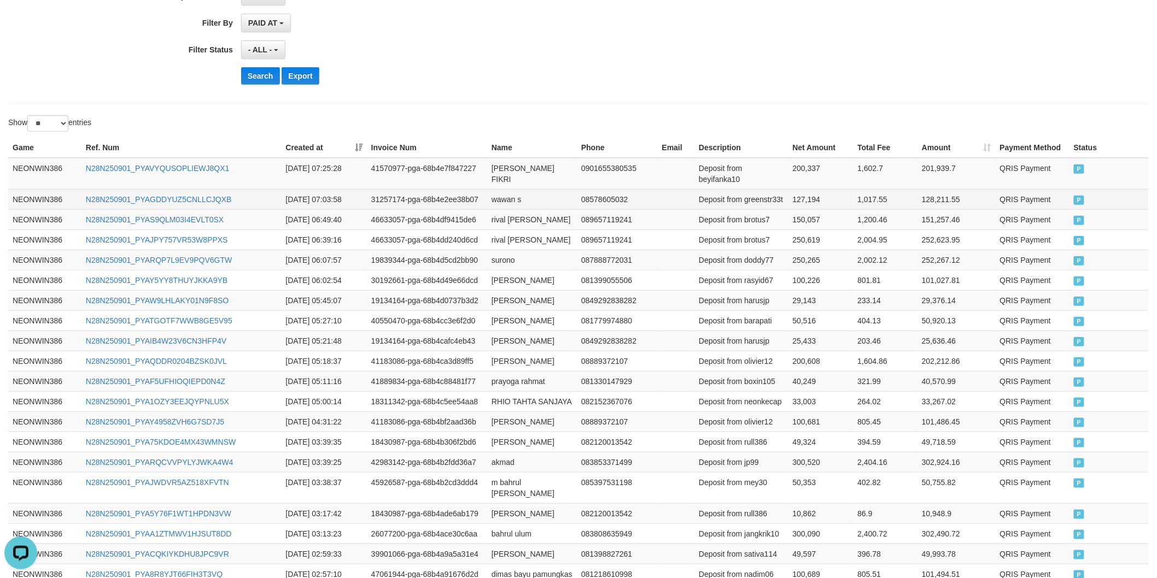
click at [752, 200] on td "Deposit from greenstr33t" at bounding box center [740, 199] width 93 height 20
click at [748, 200] on td "Deposit from greenstr33t" at bounding box center [740, 199] width 93 height 20
click at [799, 195] on td "127,194" at bounding box center [820, 199] width 65 height 20
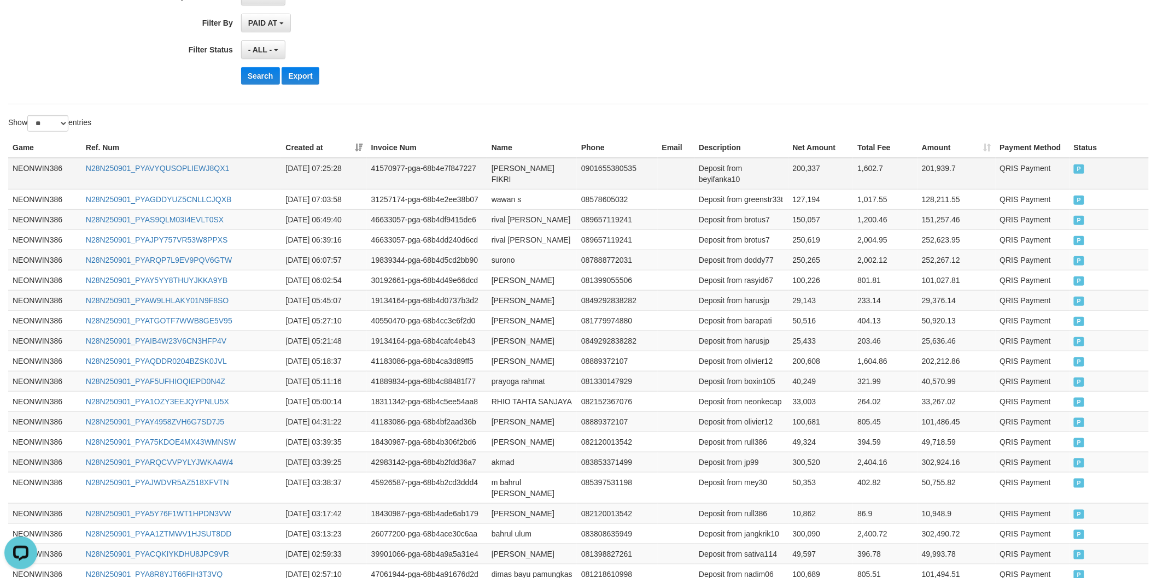
click at [505, 173] on td "[PERSON_NAME] FIKRI" at bounding box center [532, 174] width 90 height 32
click at [522, 183] on td "[PERSON_NAME] FIKRI" at bounding box center [532, 174] width 90 height 32
click at [543, 183] on td "[PERSON_NAME] FIKRI" at bounding box center [532, 174] width 90 height 32
click at [730, 182] on td "Deposit from beyifanka10" at bounding box center [740, 174] width 93 height 32
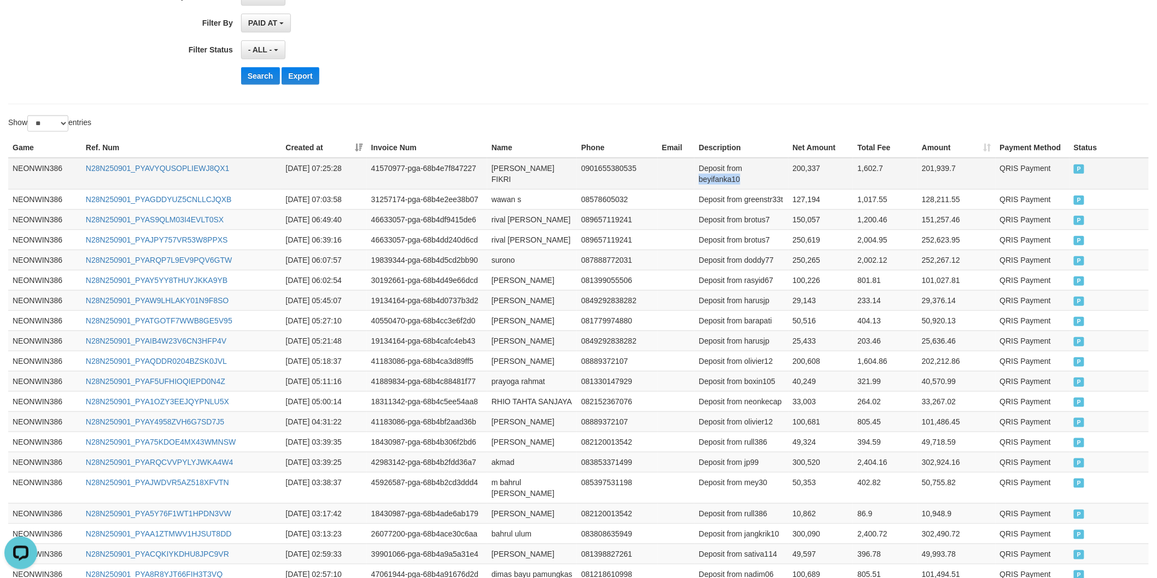
click at [730, 182] on td "Deposit from beyifanka10" at bounding box center [740, 174] width 93 height 32
click at [808, 175] on td "200,337" at bounding box center [820, 174] width 65 height 32
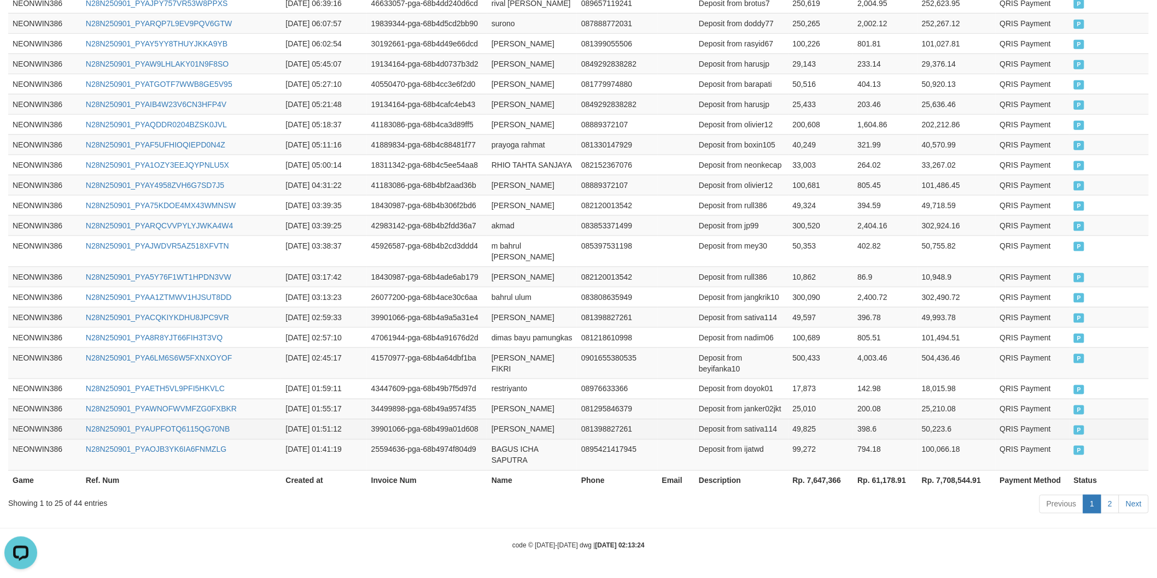
scroll to position [561, 0]
click at [817, 477] on th "Rp. 7,647,366" at bounding box center [820, 481] width 65 height 20
